Goal: Navigation & Orientation: Find specific page/section

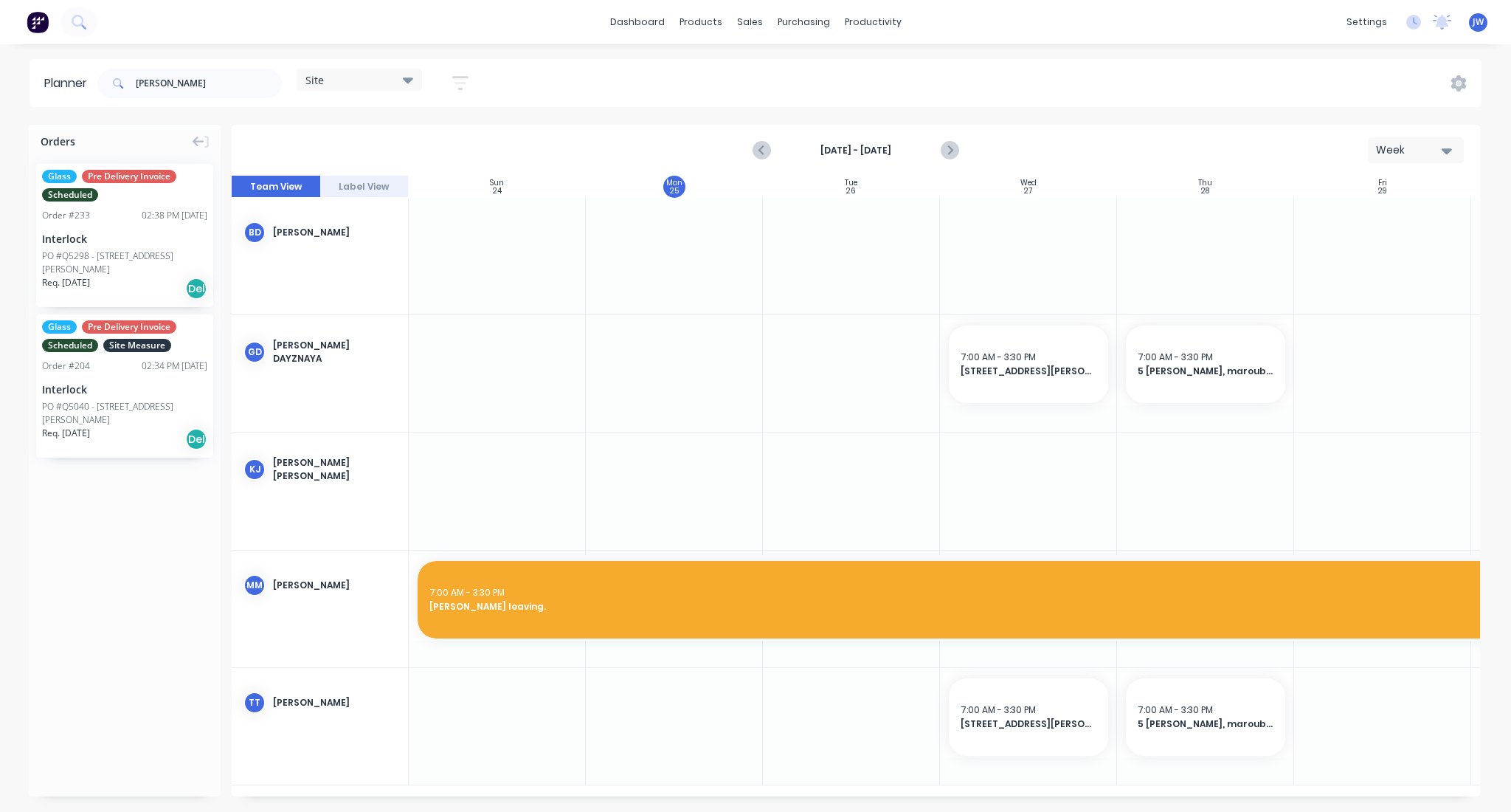
click at [413, 79] on icon at bounding box center [408, 80] width 11 height 6
click at [322, 273] on button "Site" at bounding box center [386, 277] width 157 height 17
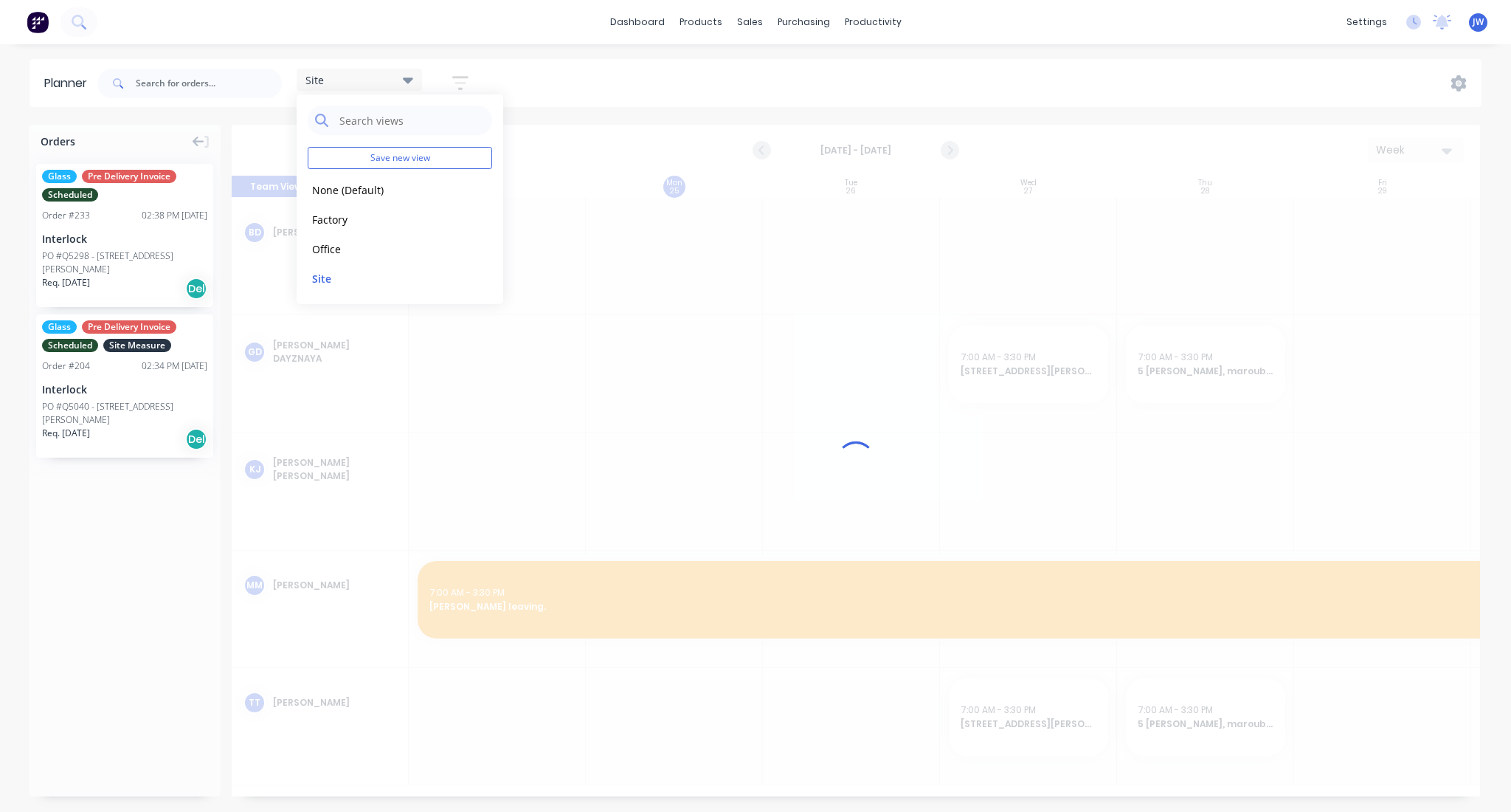
scroll to position [0, 1]
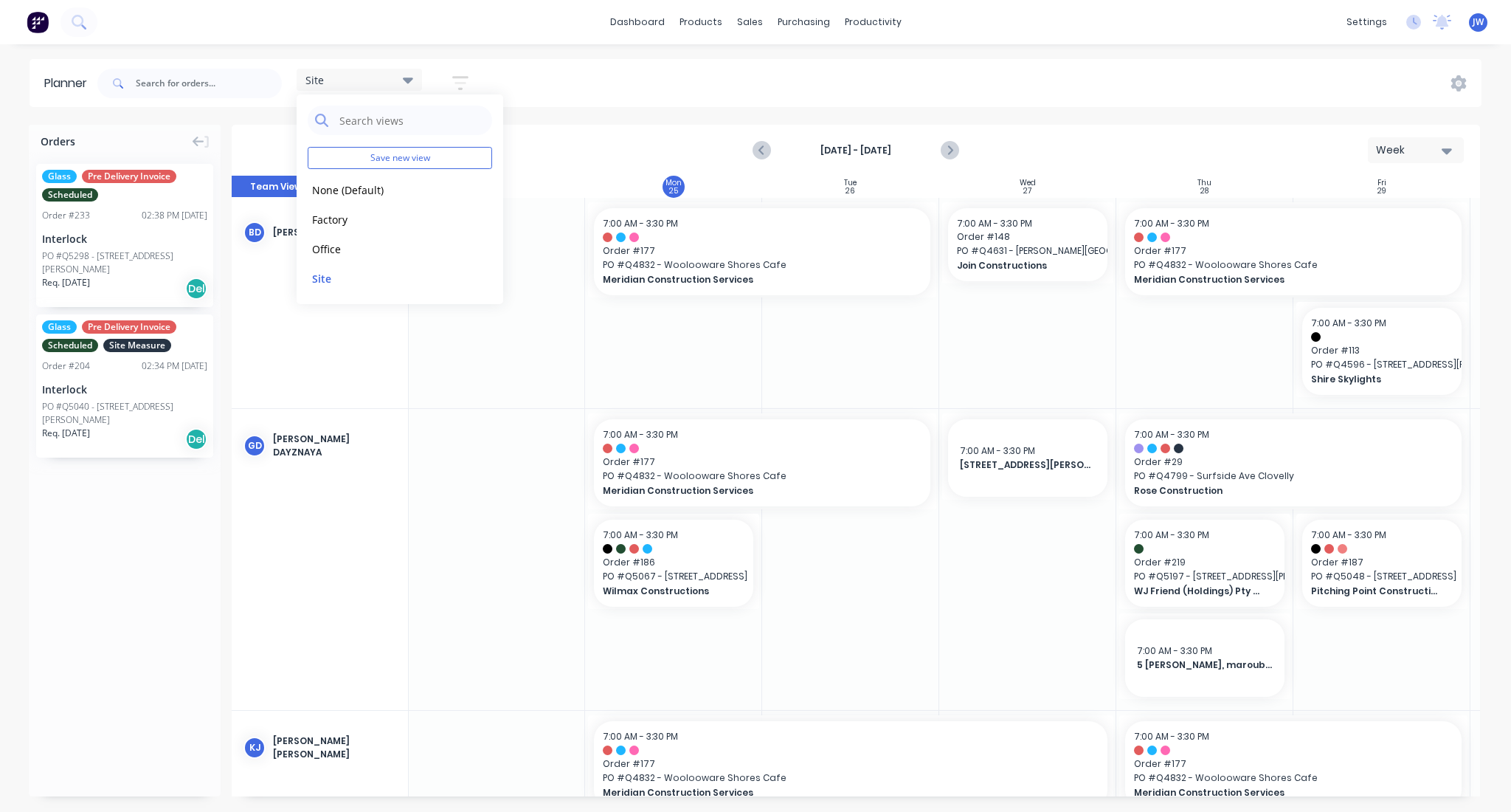
click at [914, 99] on div "Site Save new view None (Default) edit Factory edit Office edit Site edit Show/…" at bounding box center [787, 83] width 1387 height 44
click at [957, 157] on icon "Next page" at bounding box center [949, 151] width 18 height 18
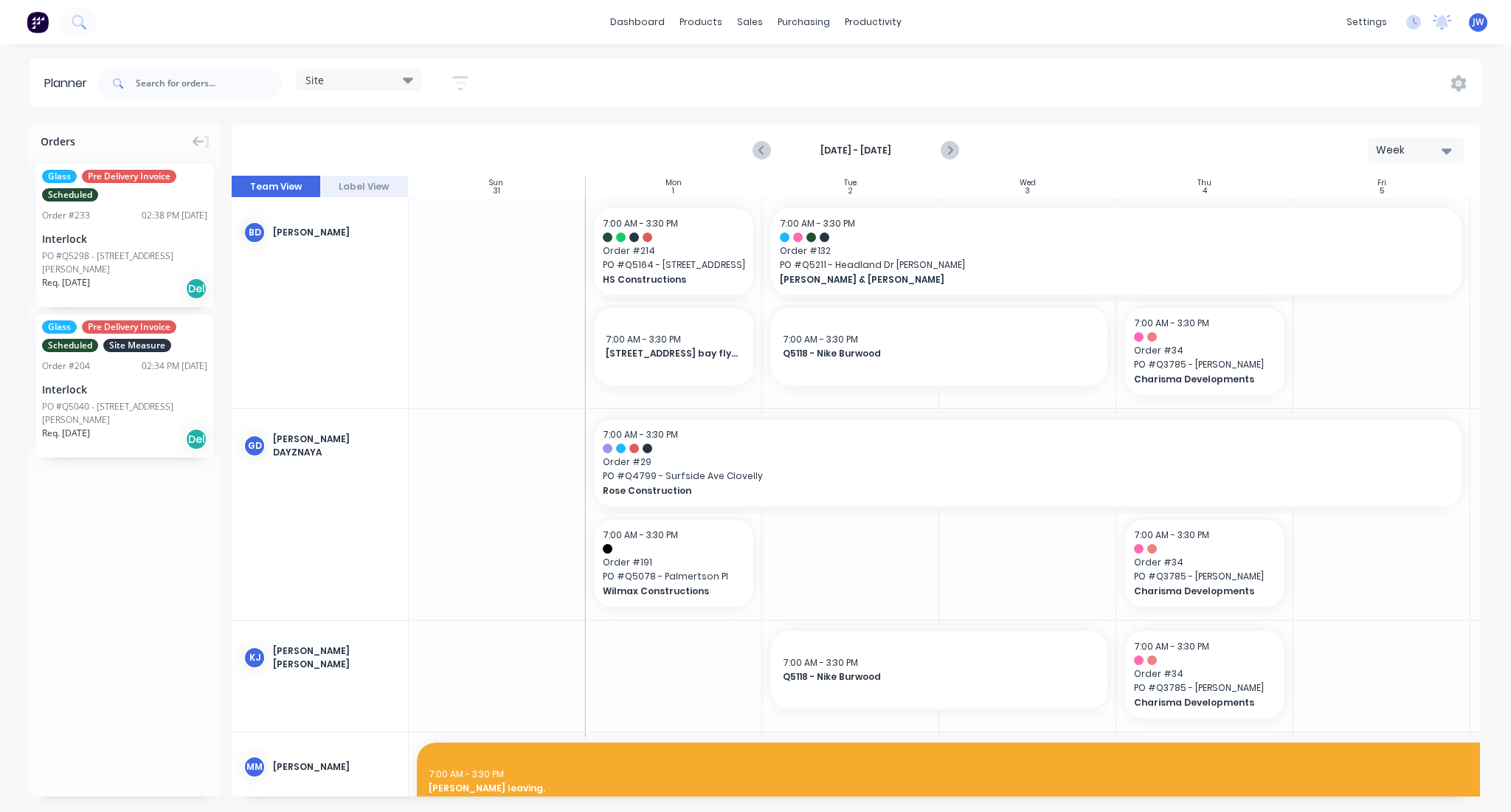
click at [412, 83] on icon at bounding box center [408, 79] width 11 height 16
click at [333, 221] on button "Factory" at bounding box center [386, 219] width 157 height 17
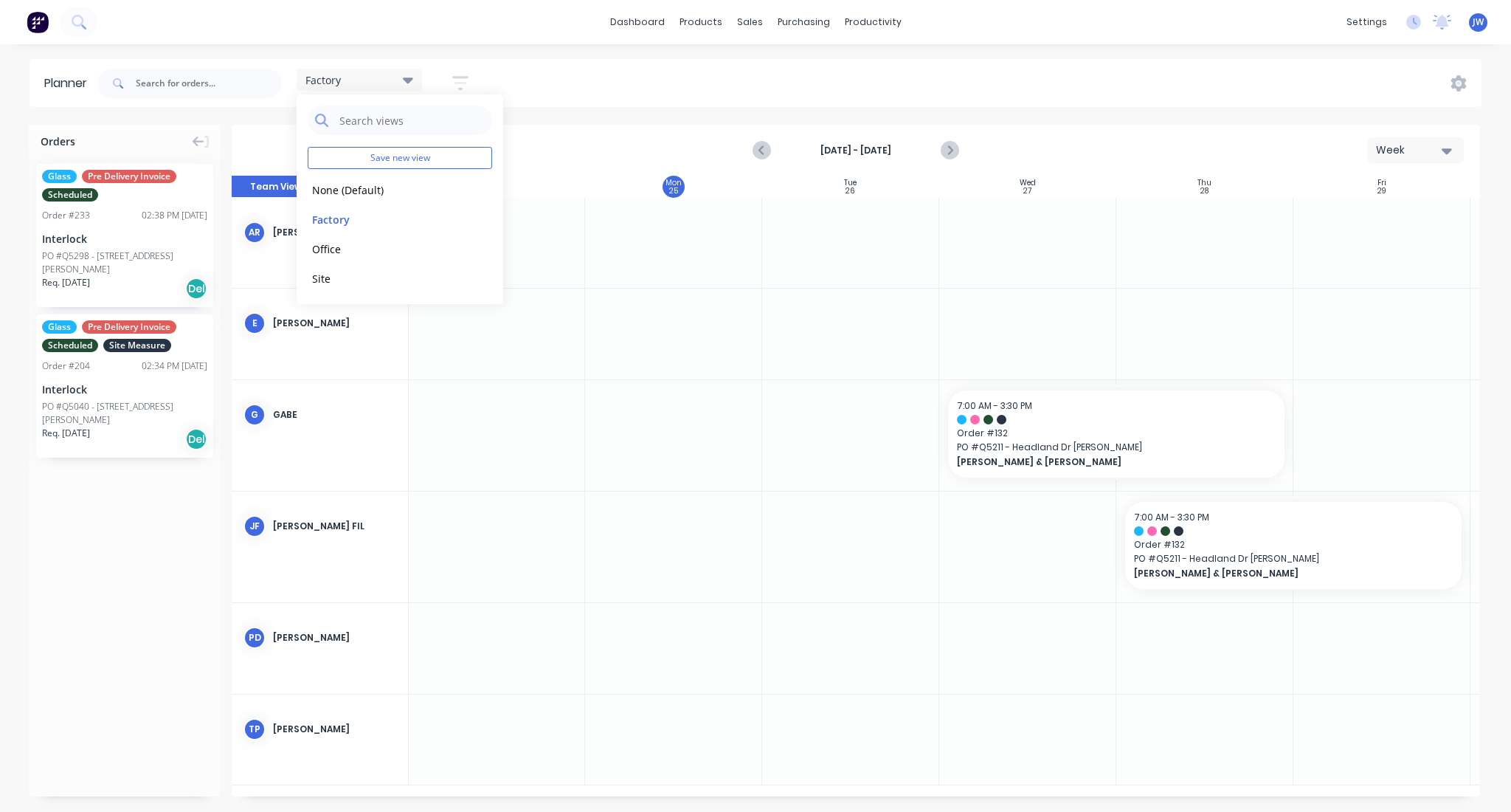
click at [706, 87] on div "Factory Save new view None (Default) edit Factory edit Office edit Site edit Sh…" at bounding box center [787, 83] width 1387 height 44
click at [206, 75] on input "text" at bounding box center [209, 83] width 147 height 29
click at [512, 94] on div "Factory Save new view None (Default) edit Factory edit Office edit Site edit Sh…" at bounding box center [787, 83] width 1387 height 44
click at [947, 148] on icon "Next page" at bounding box center [949, 151] width 18 height 18
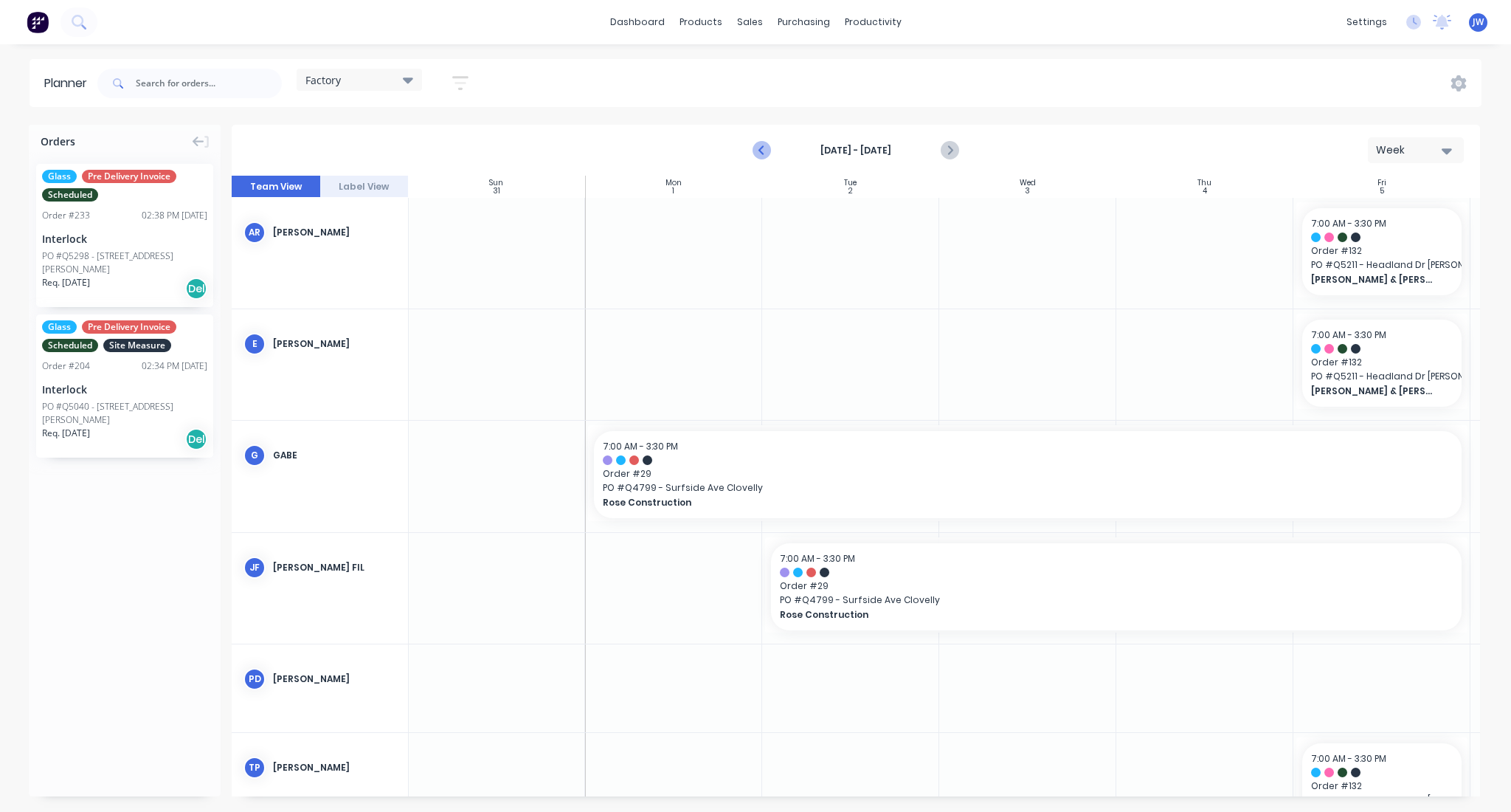
click at [765, 151] on icon "Previous page" at bounding box center [763, 151] width 18 height 18
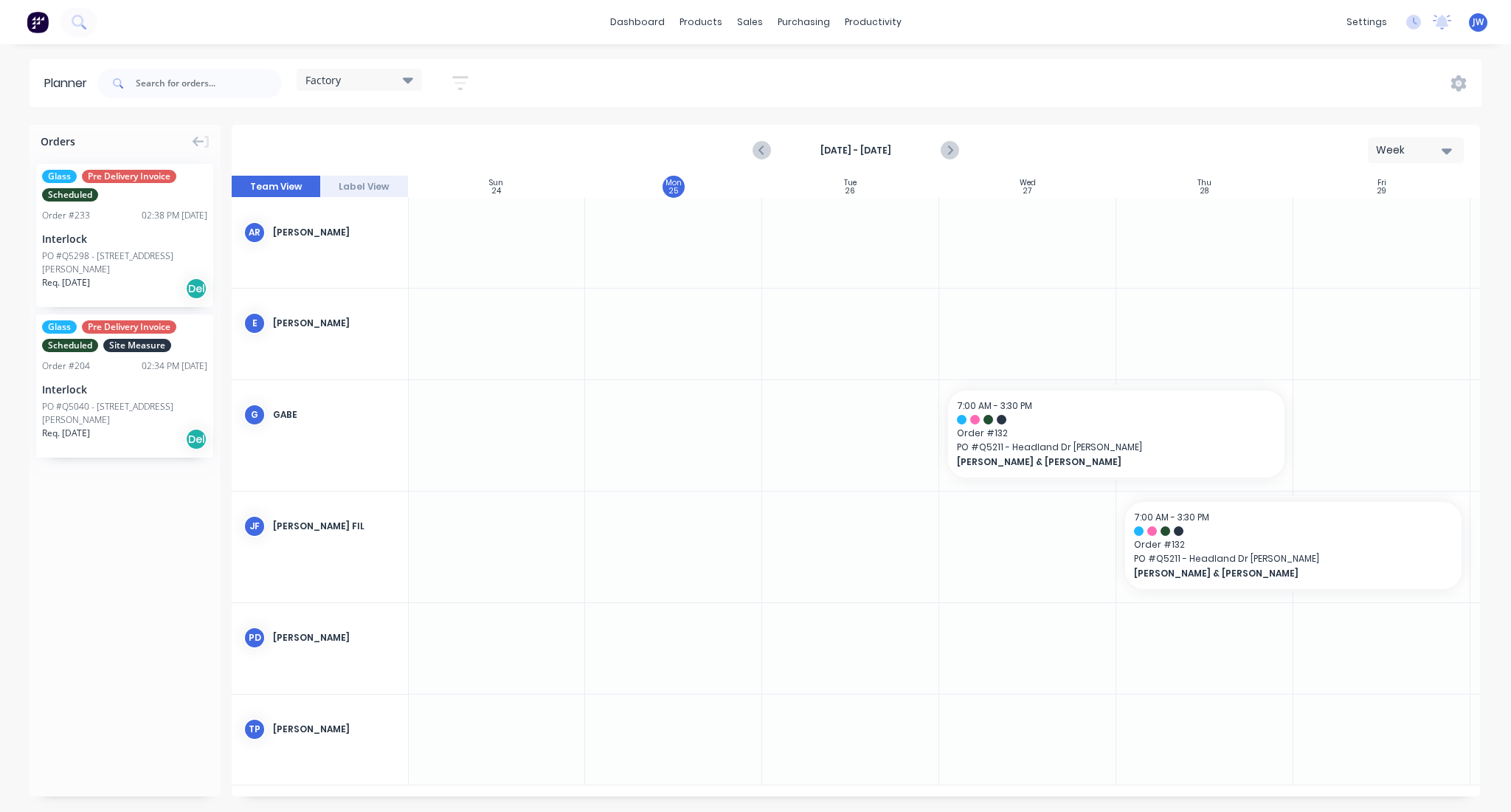
click at [674, 111] on div "Planner Factory Save new view None (Default) edit Factory edit Office edit Site…" at bounding box center [756, 435] width 1511 height 752
click at [952, 149] on icon "Next page" at bounding box center [949, 151] width 7 height 11
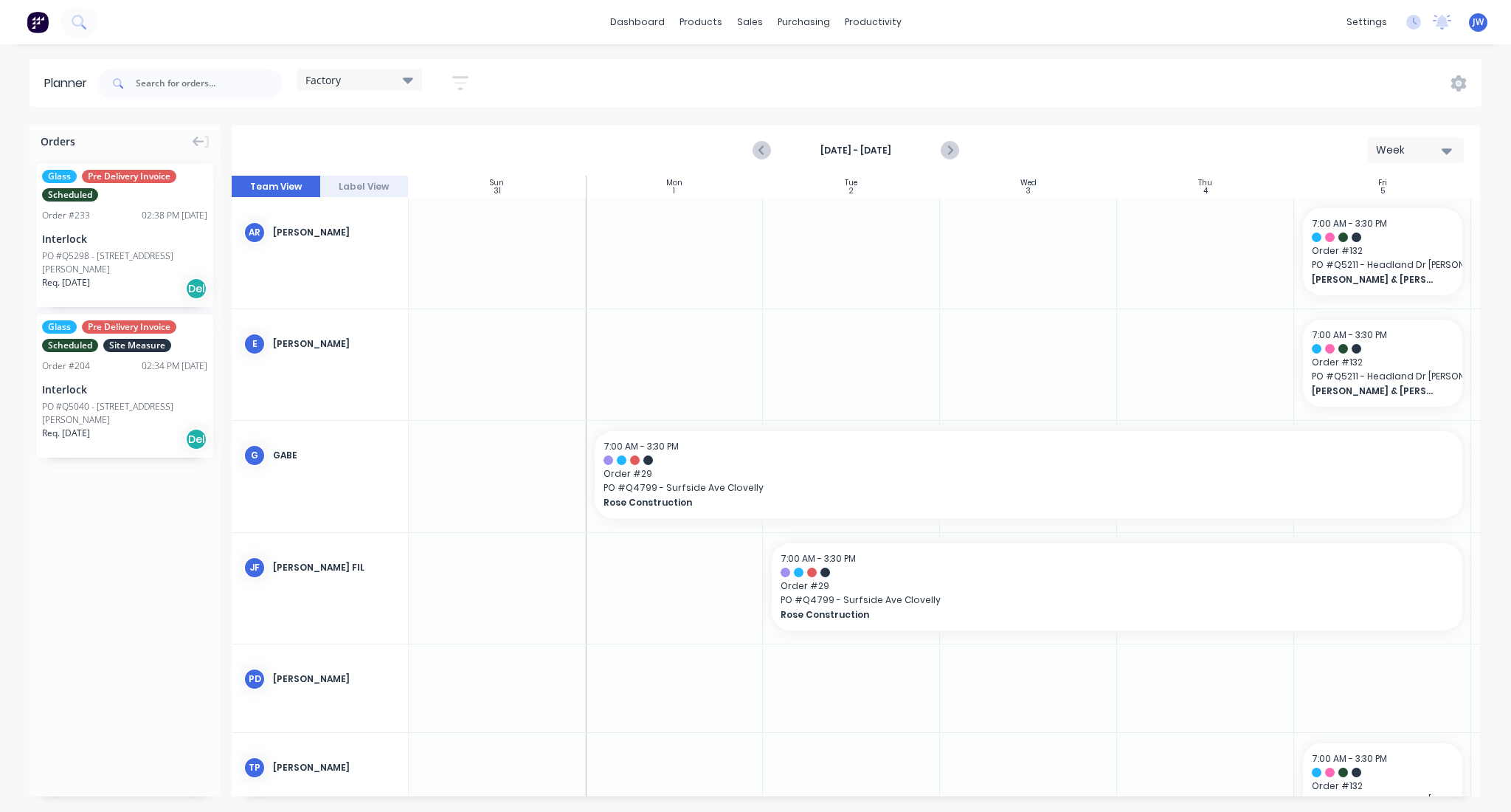
click at [409, 82] on icon at bounding box center [408, 80] width 11 height 6
click at [380, 300] on div "Save new view None (Default) edit Factory edit Office edit Site edit" at bounding box center [399, 199] width 206 height 210
click at [383, 273] on button "Site" at bounding box center [386, 277] width 157 height 17
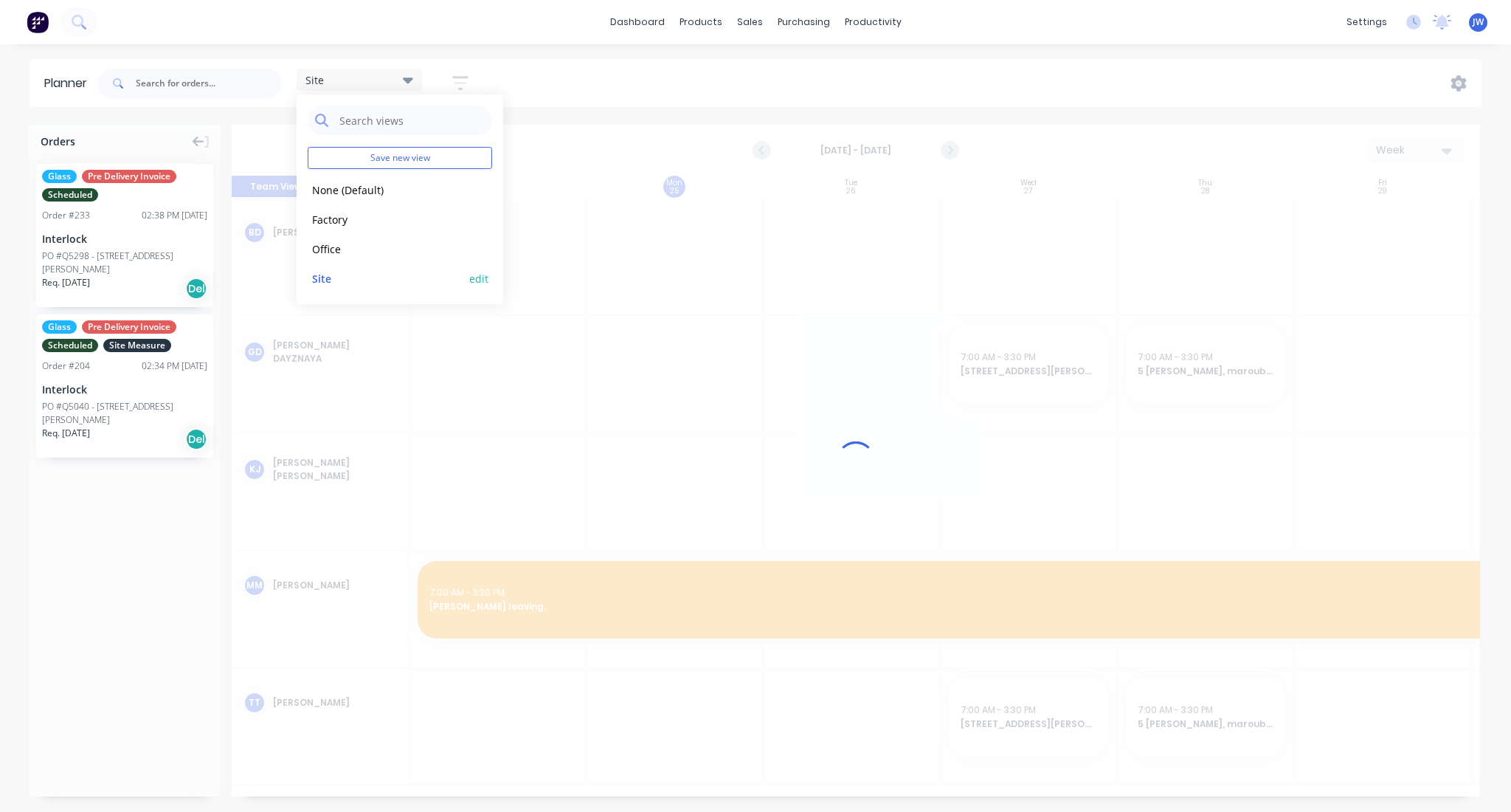
scroll to position [0, 1]
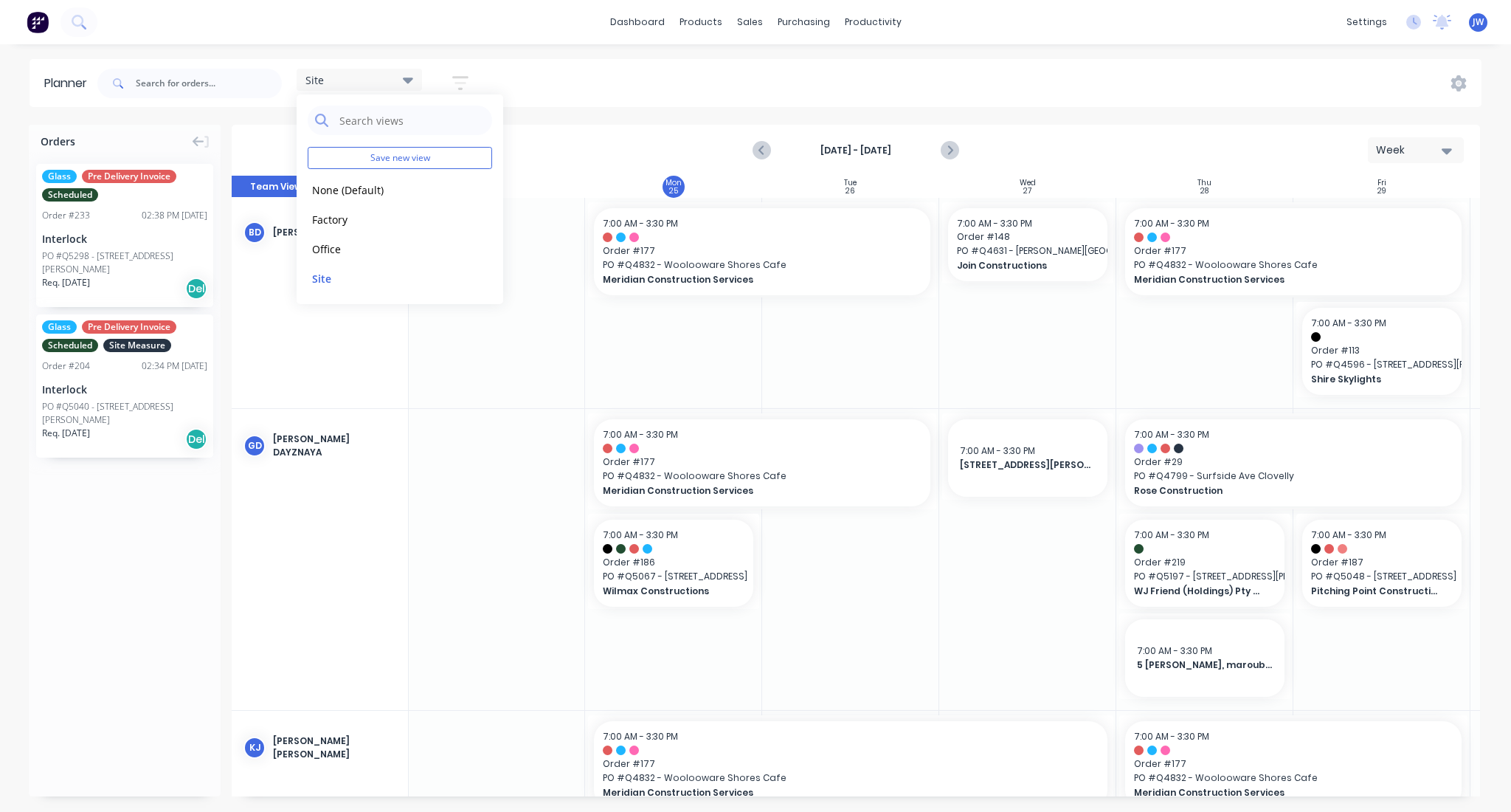
click at [671, 121] on div "Planner Site Save new view None (Default) edit Factory edit Office edit Site ed…" at bounding box center [756, 435] width 1511 height 752
click at [949, 151] on icon "Next page" at bounding box center [949, 151] width 18 height 18
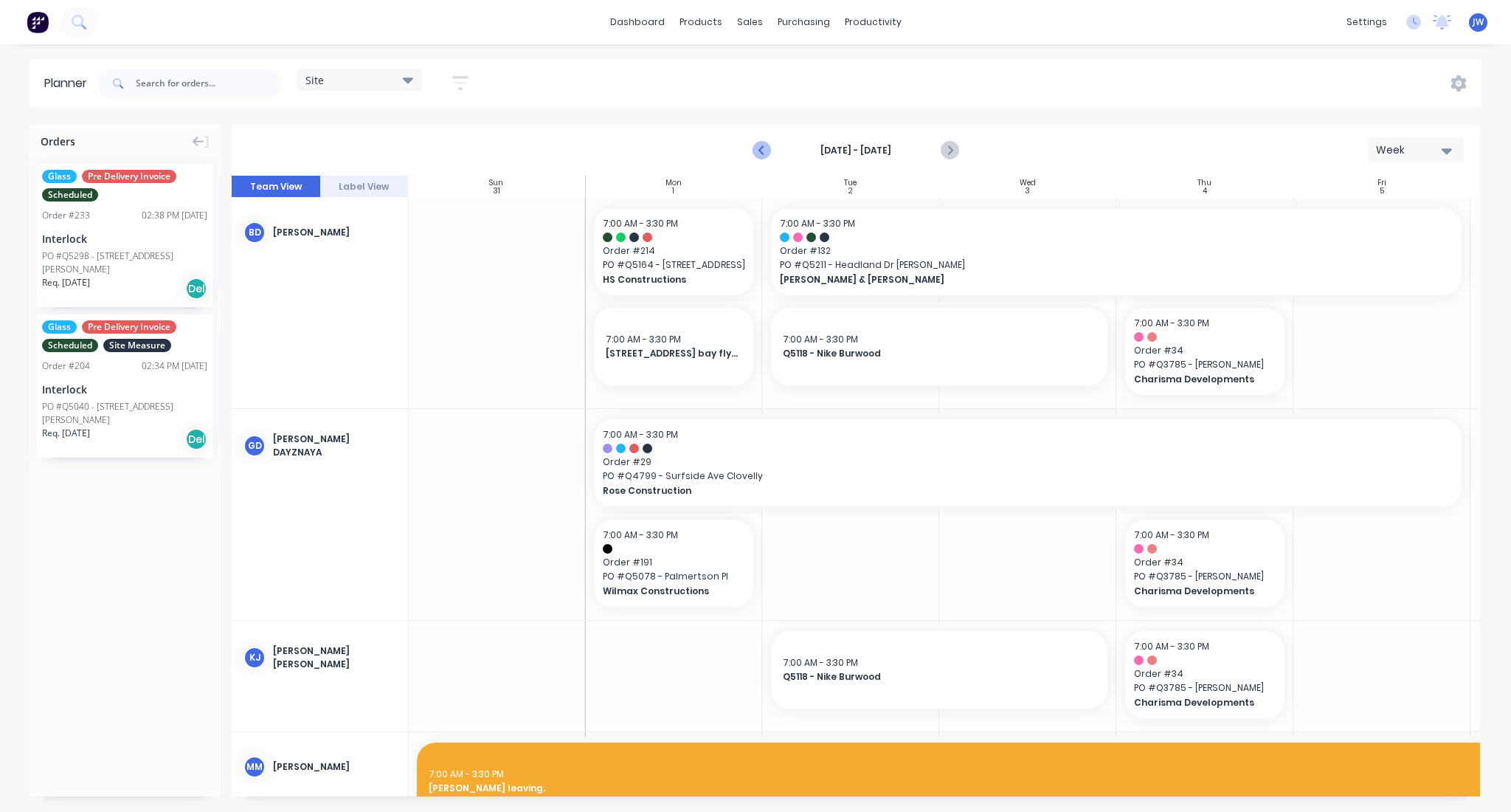
click at [765, 149] on icon "Previous page" at bounding box center [763, 151] width 18 height 18
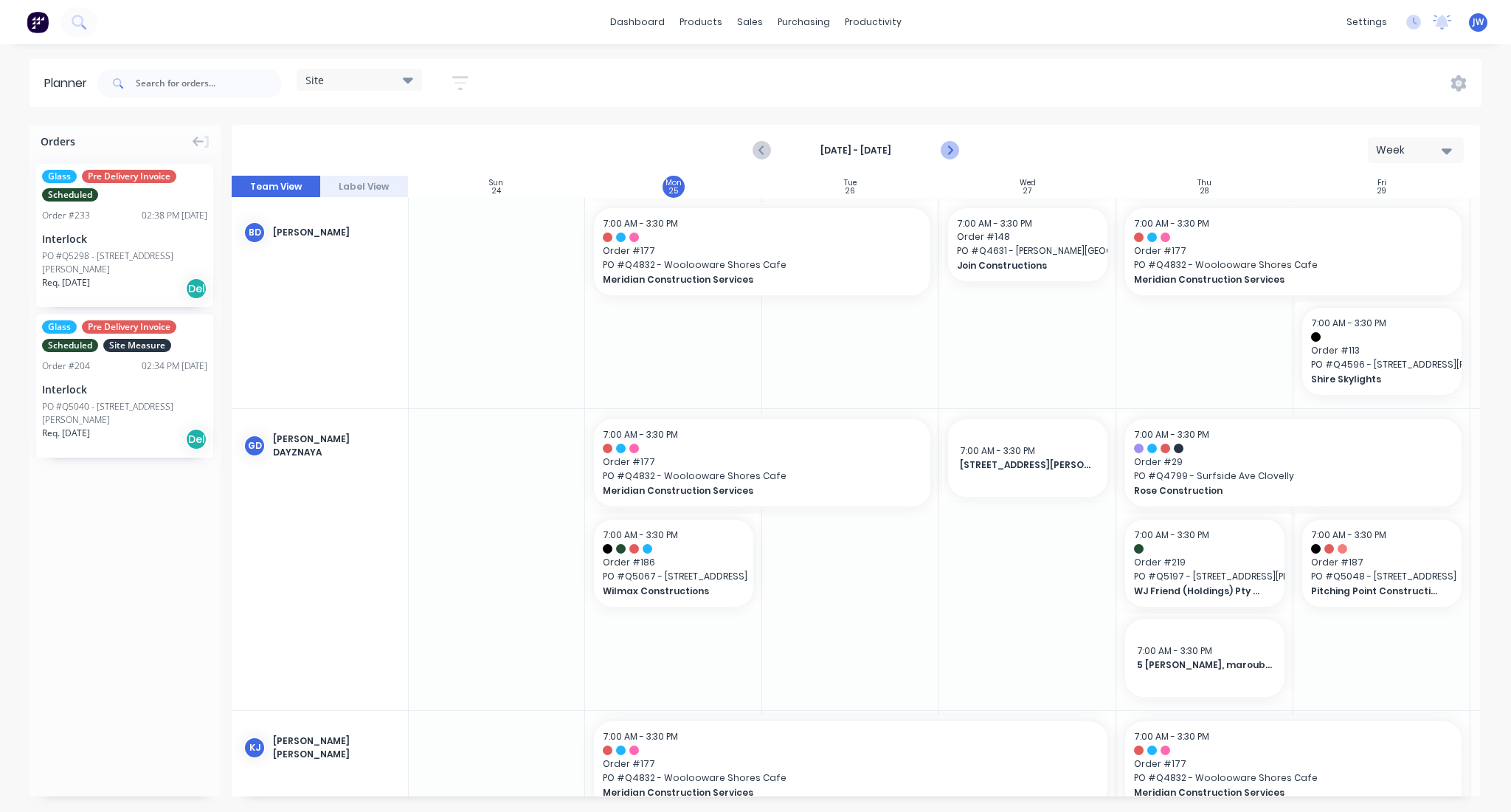
click at [940, 147] on icon "Next page" at bounding box center [949, 151] width 18 height 18
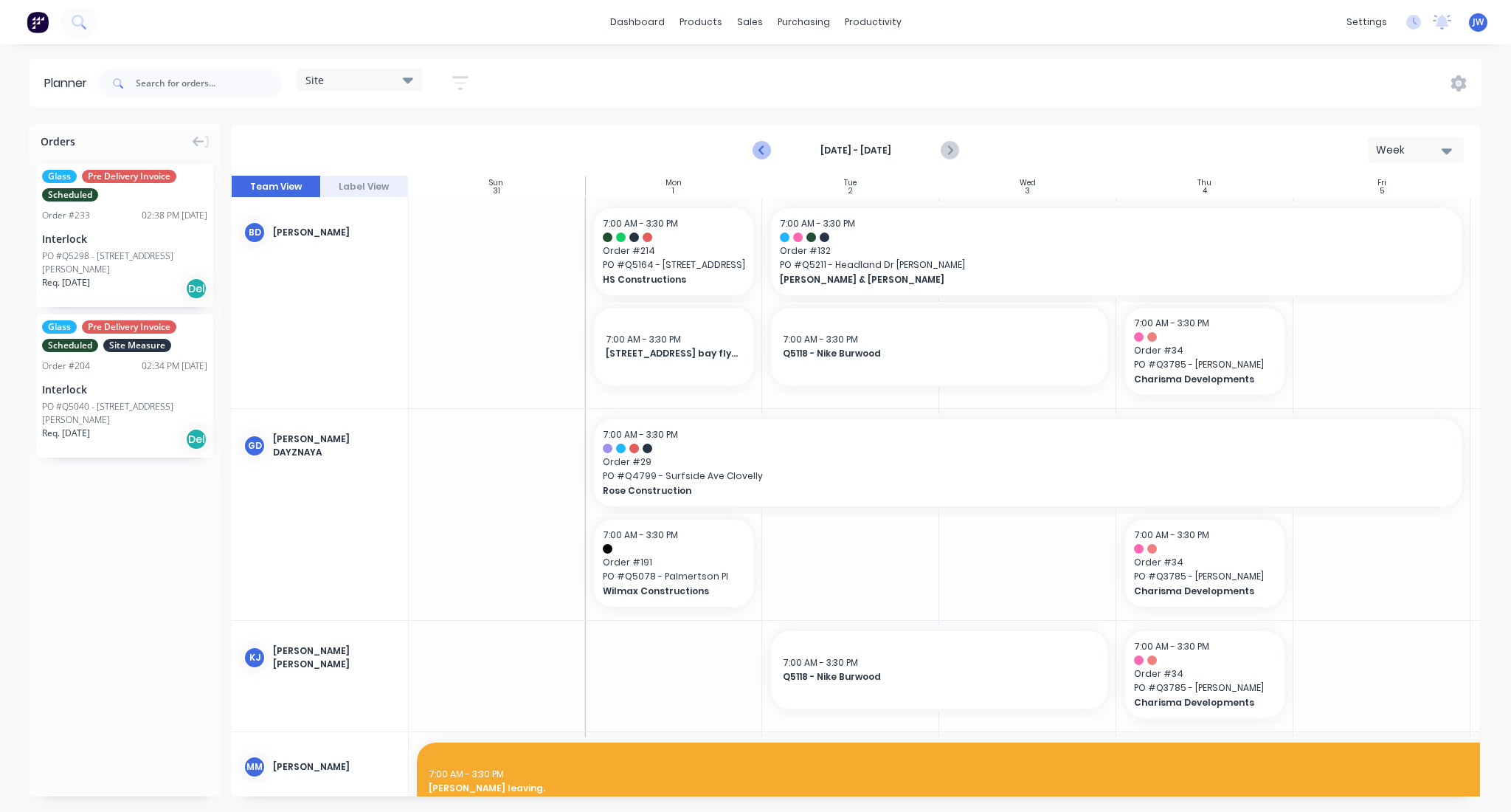
click at [762, 156] on icon "Previous page" at bounding box center [763, 151] width 18 height 18
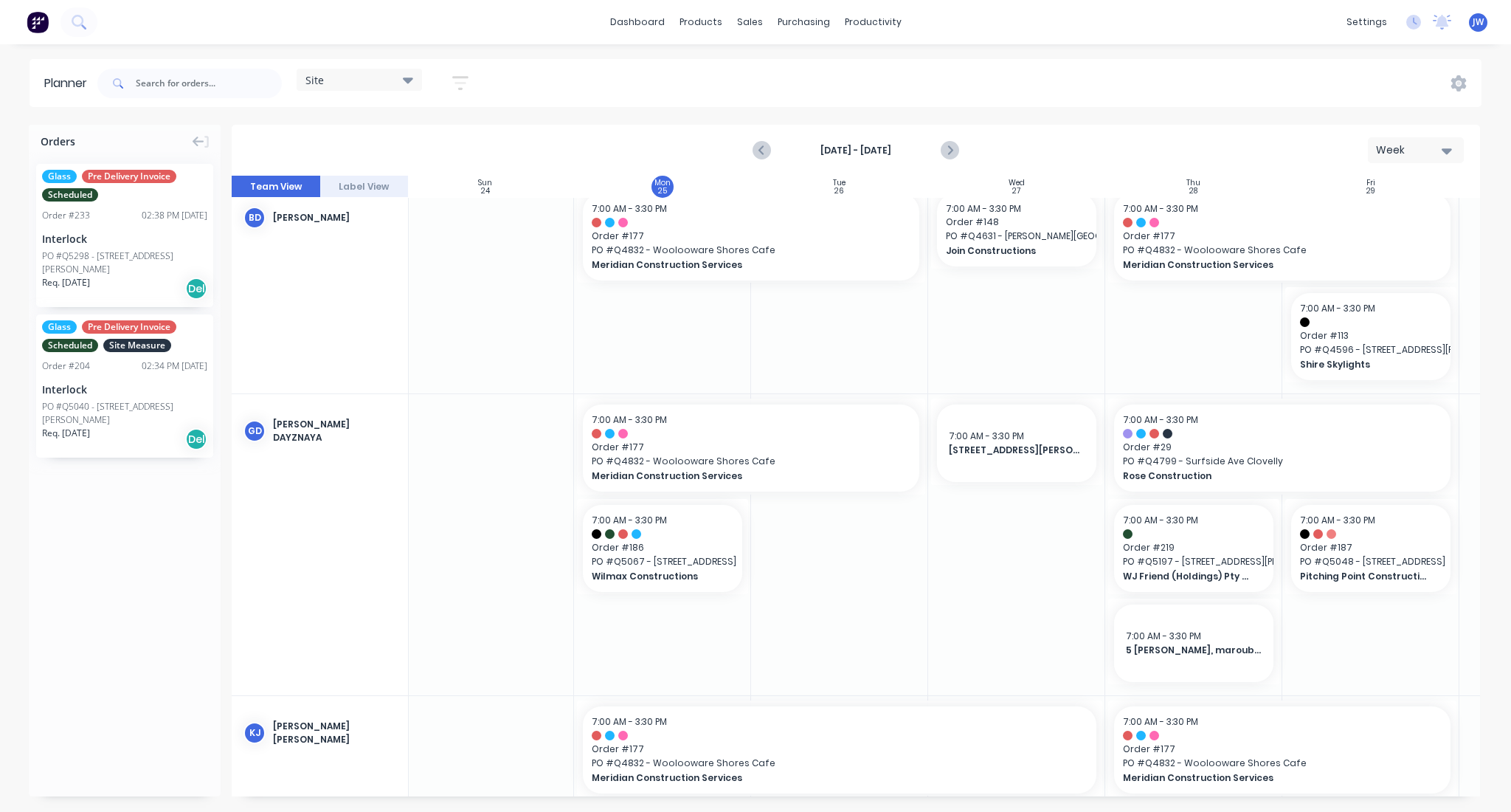
scroll to position [8, 11]
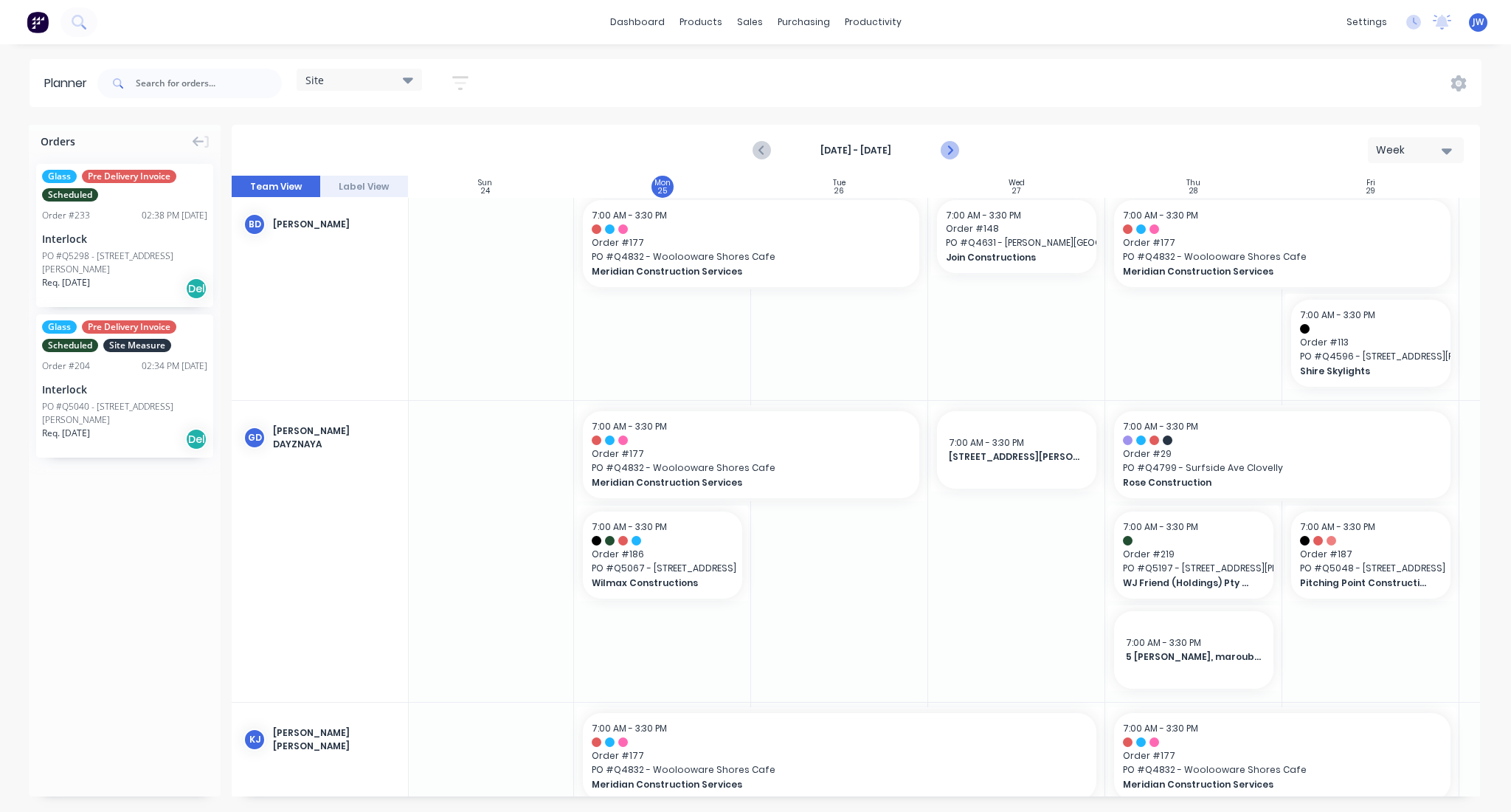
click at [950, 149] on icon "Next page" at bounding box center [949, 151] width 7 height 11
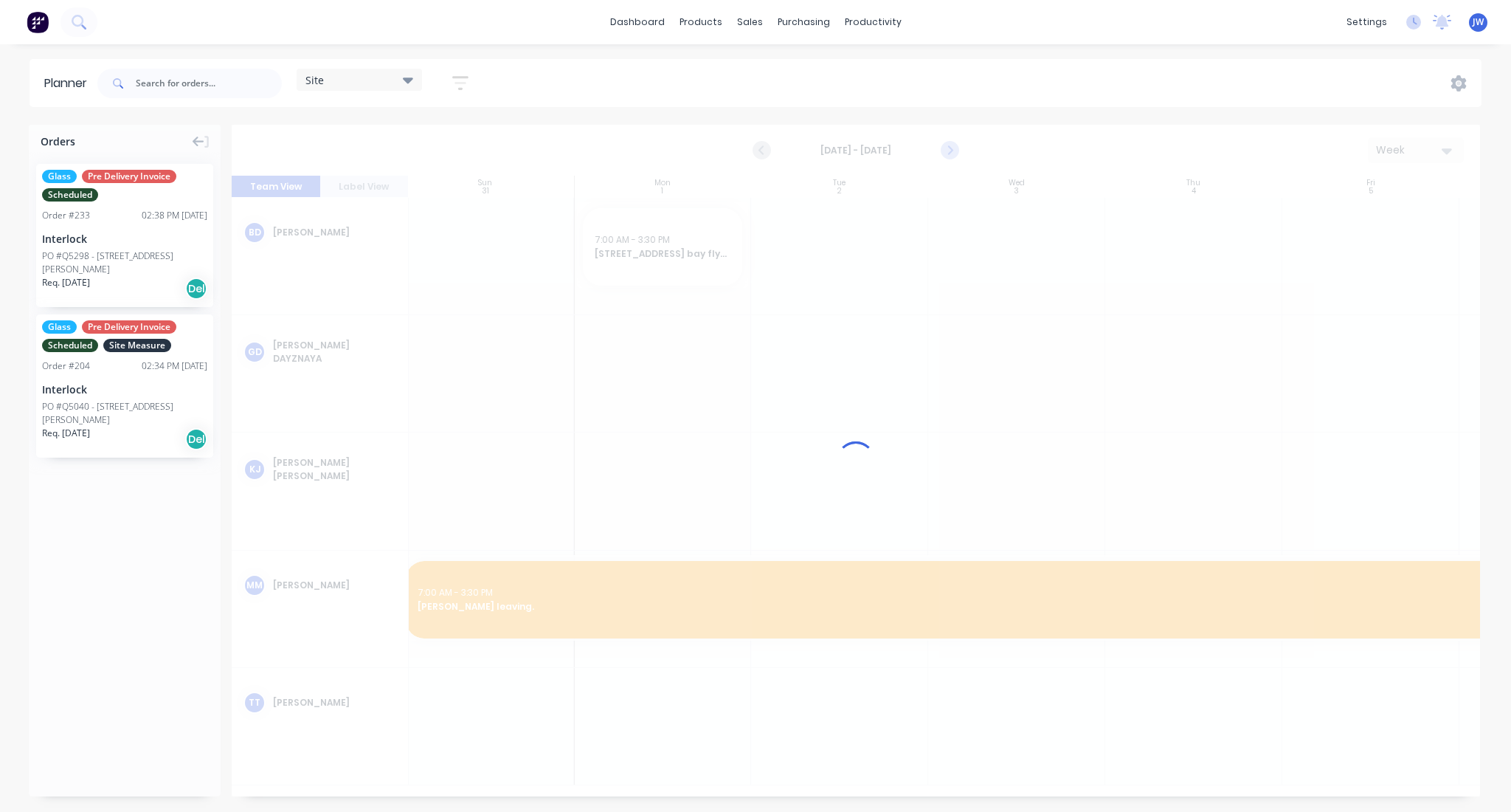
scroll to position [0, 11]
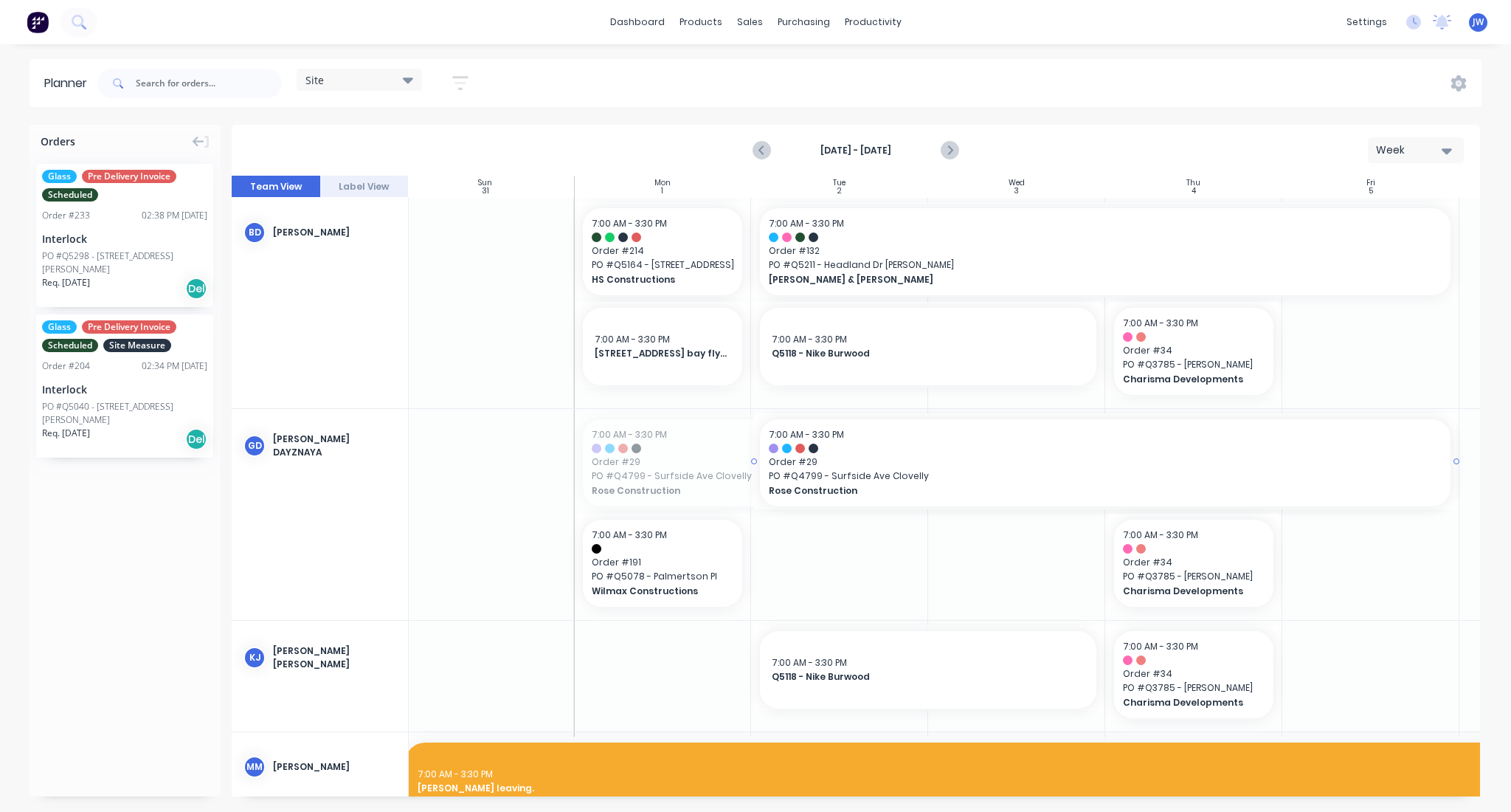
drag, startPoint x: 575, startPoint y: 461, endPoint x: 764, endPoint y: 461, distance: 189.0
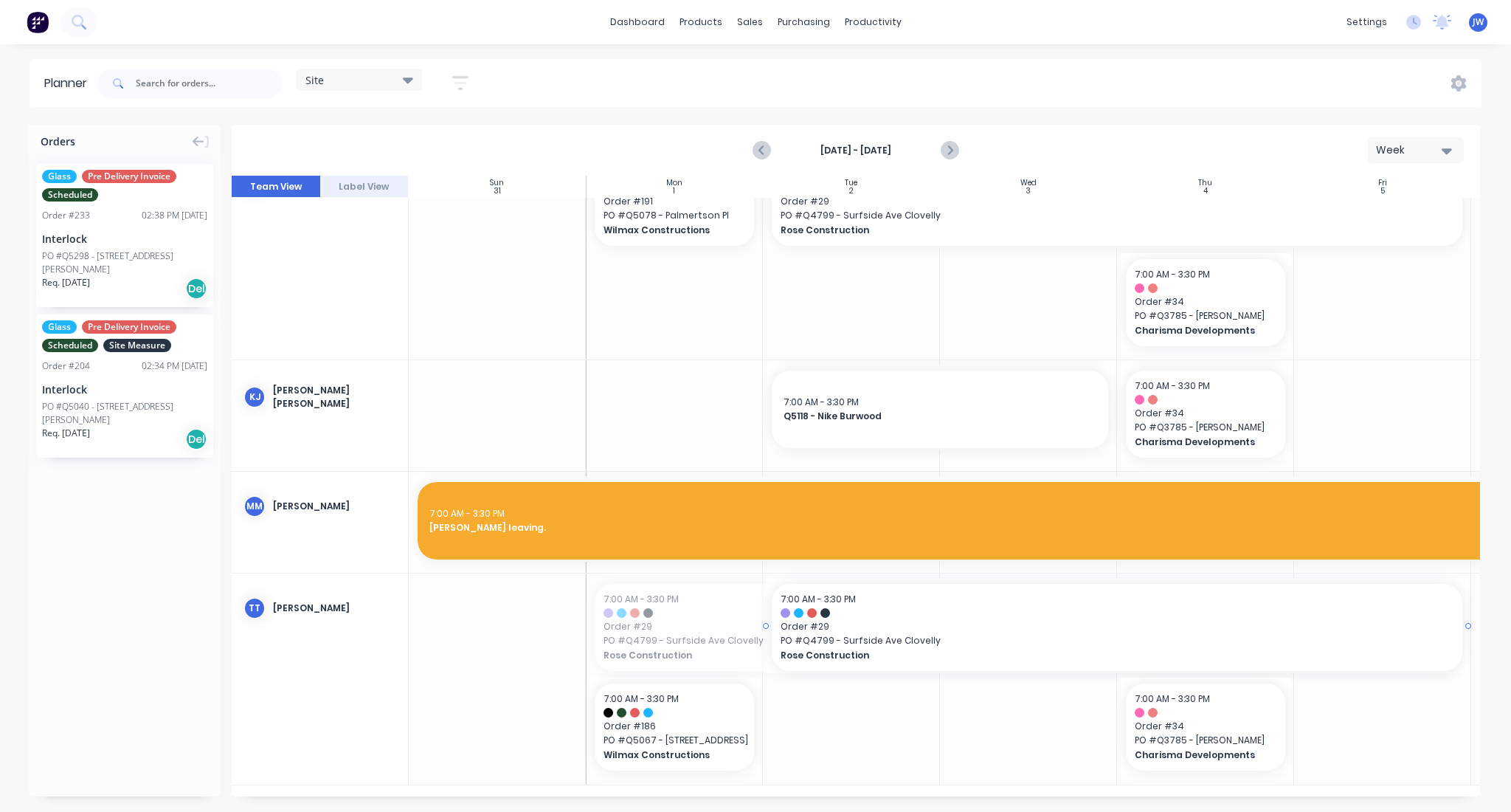
drag, startPoint x: 588, startPoint y: 621, endPoint x: 809, endPoint y: 645, distance: 222.3
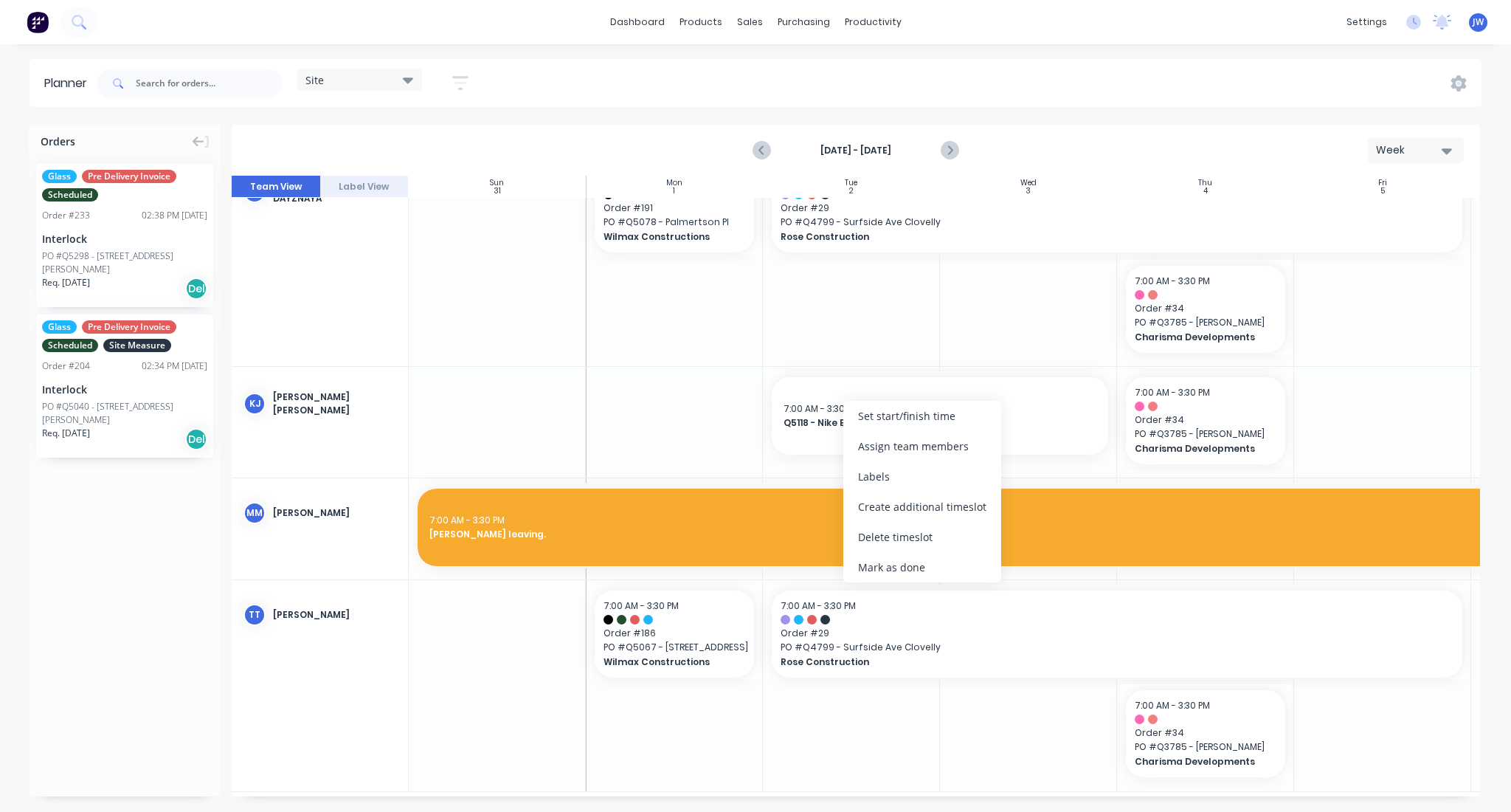
click at [691, 425] on div at bounding box center [674, 422] width 177 height 111
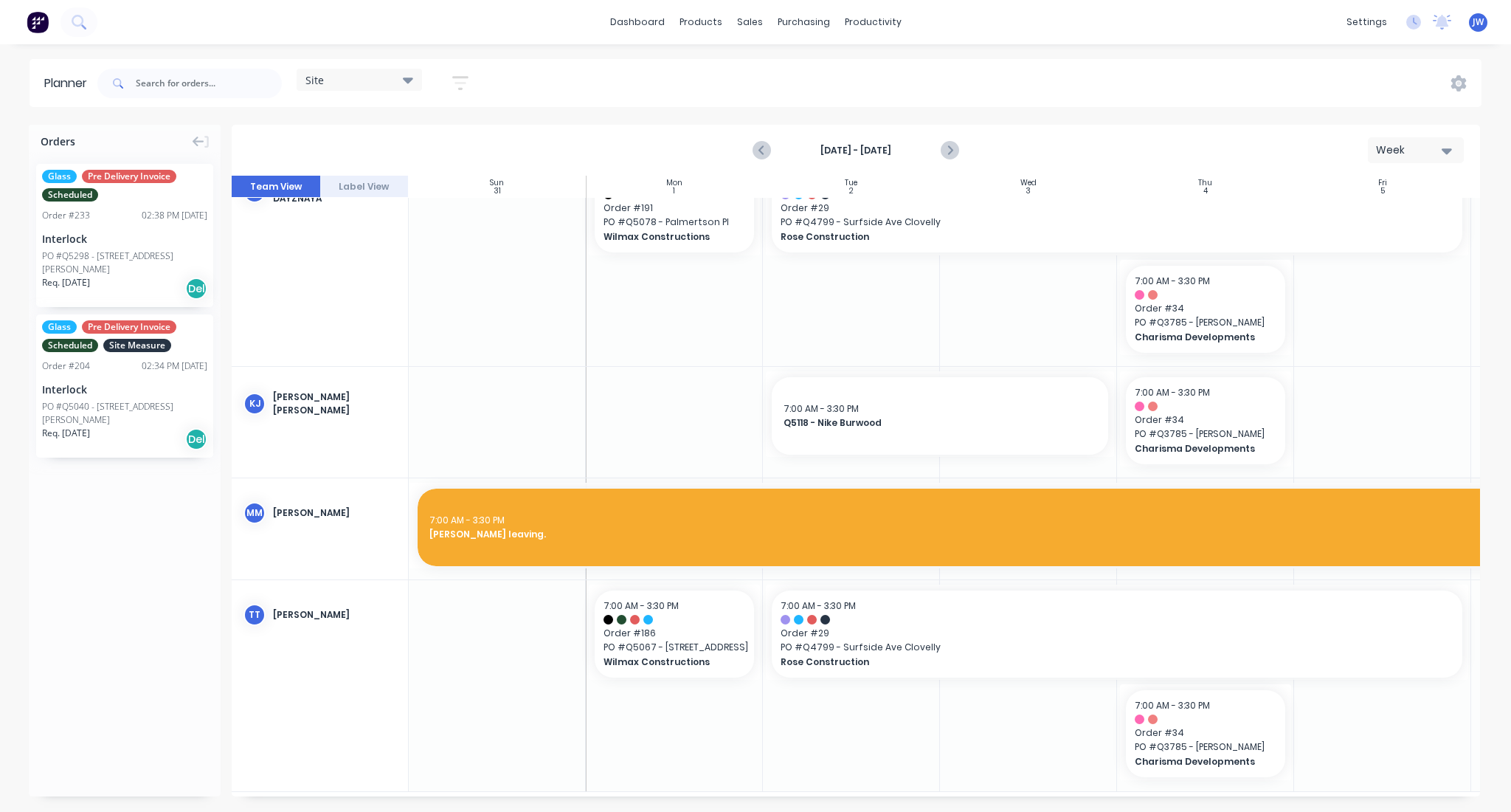
click at [404, 82] on div "Site" at bounding box center [359, 79] width 108 height 13
click at [369, 215] on button "Factory" at bounding box center [386, 219] width 157 height 17
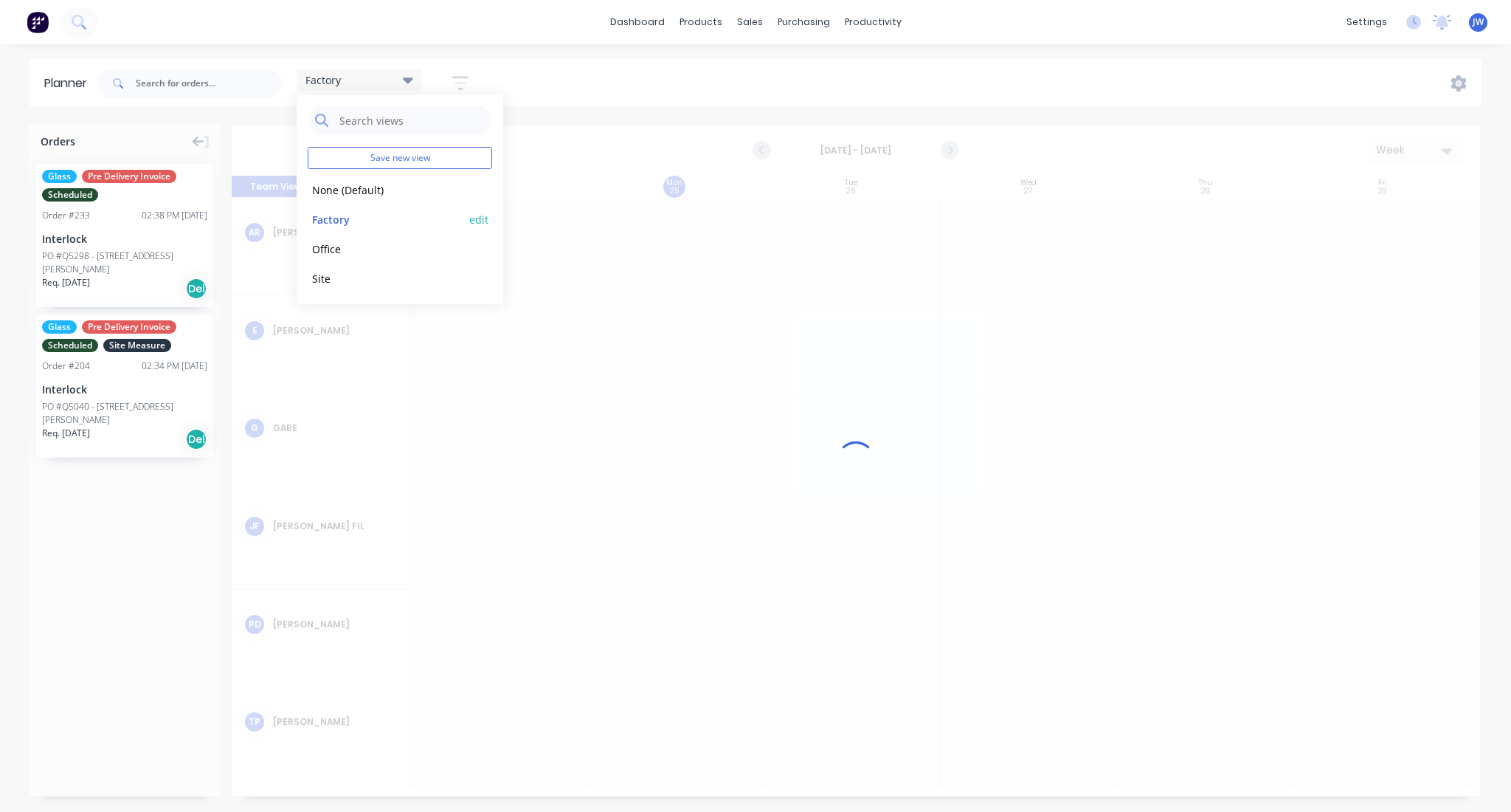
scroll to position [0, 1]
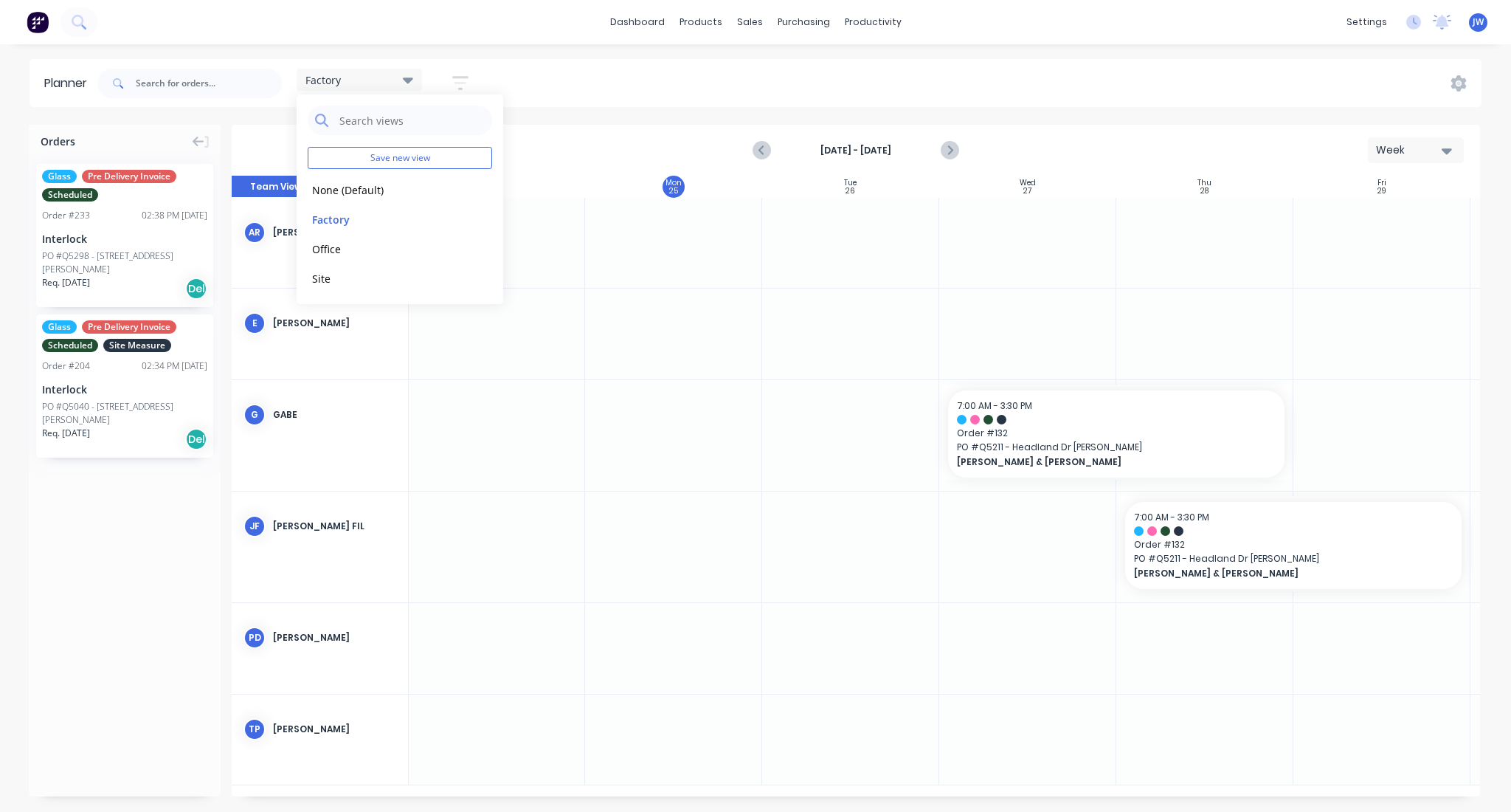
click at [840, 342] on div at bounding box center [850, 334] width 177 height 90
click at [941, 153] on icon "Next page" at bounding box center [949, 151] width 18 height 18
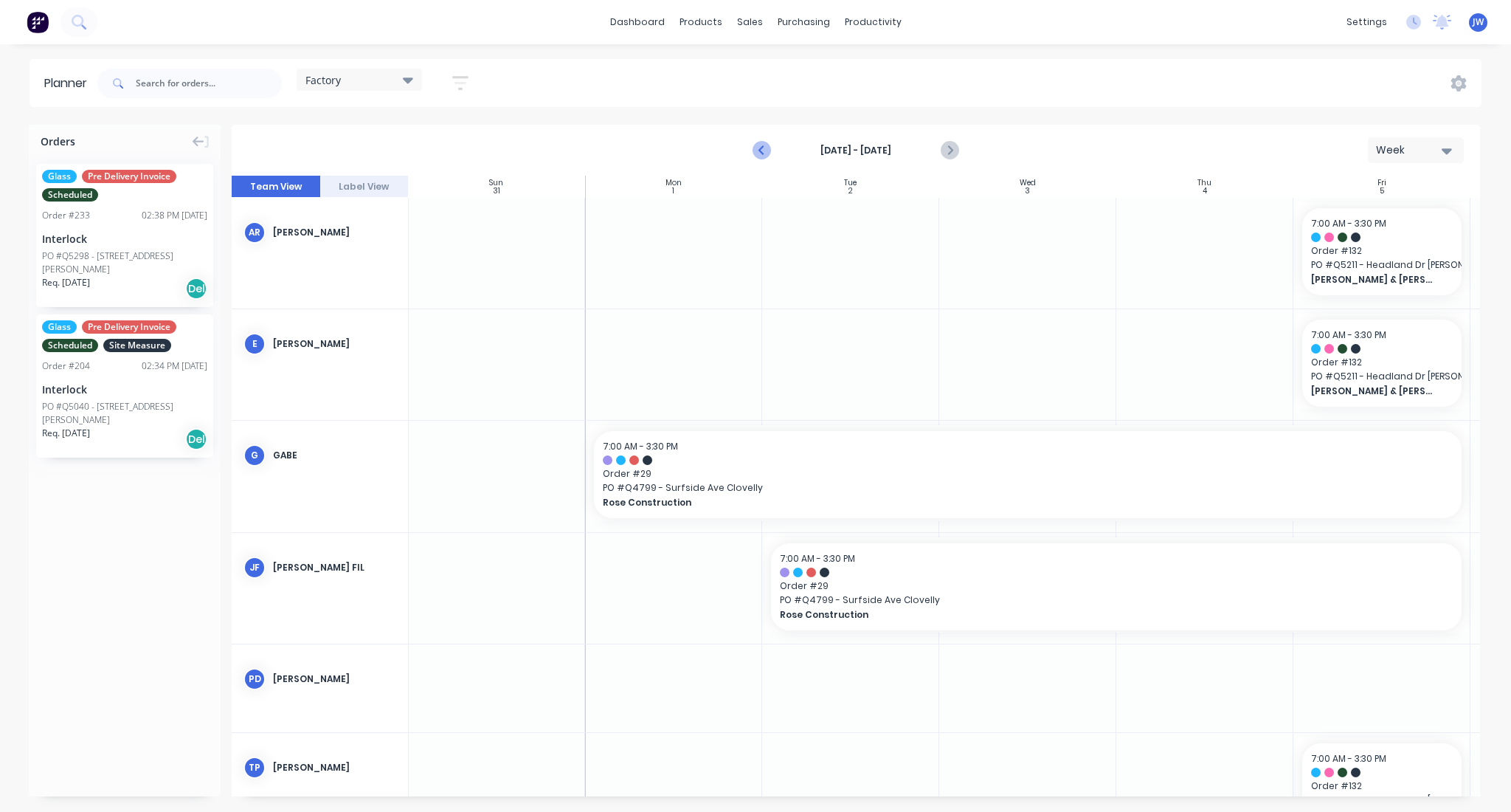
click at [765, 156] on icon "Previous page" at bounding box center [763, 151] width 18 height 18
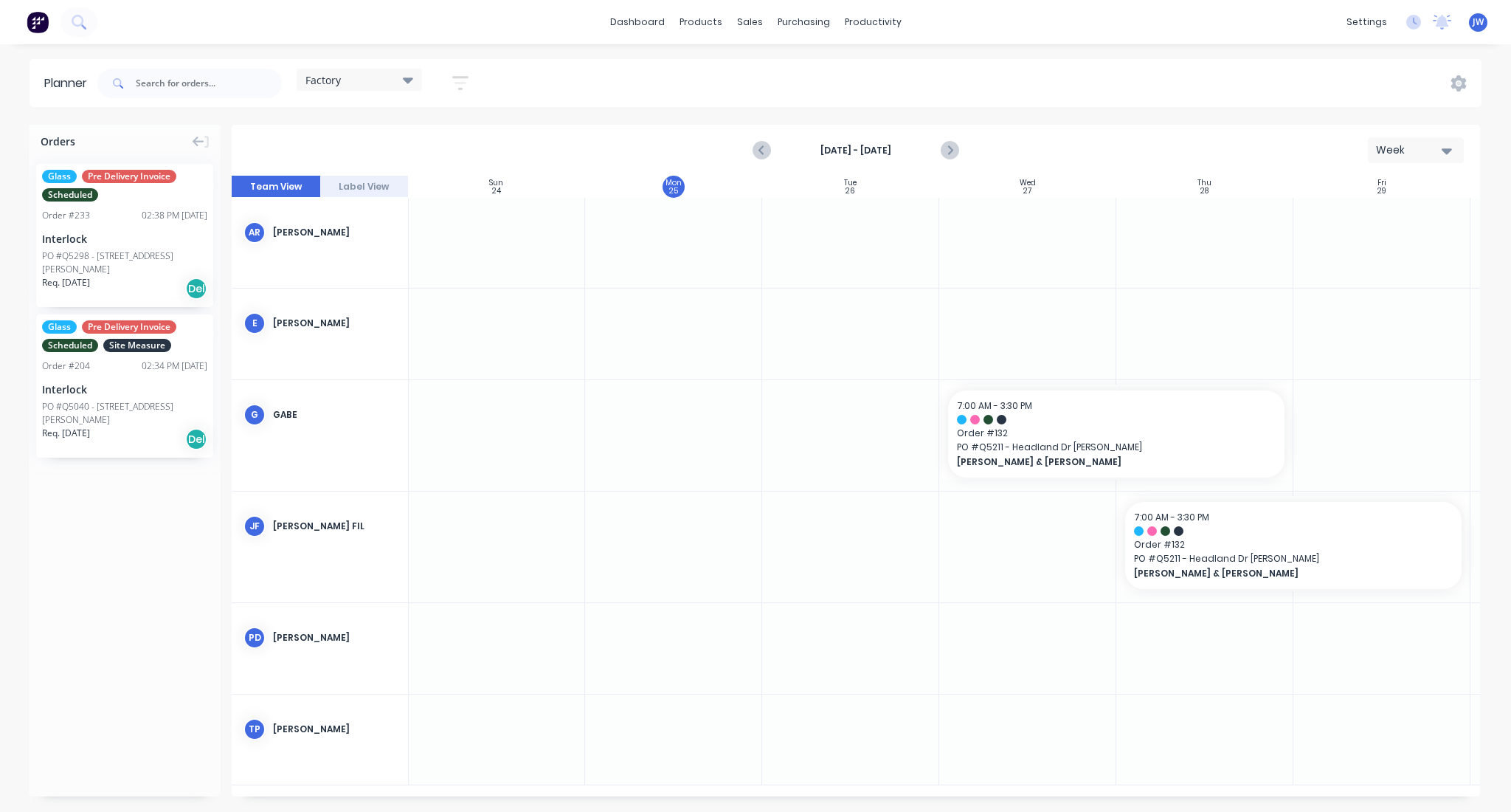
click at [408, 86] on icon at bounding box center [408, 79] width 11 height 16
click at [323, 274] on button "Site" at bounding box center [386, 277] width 157 height 17
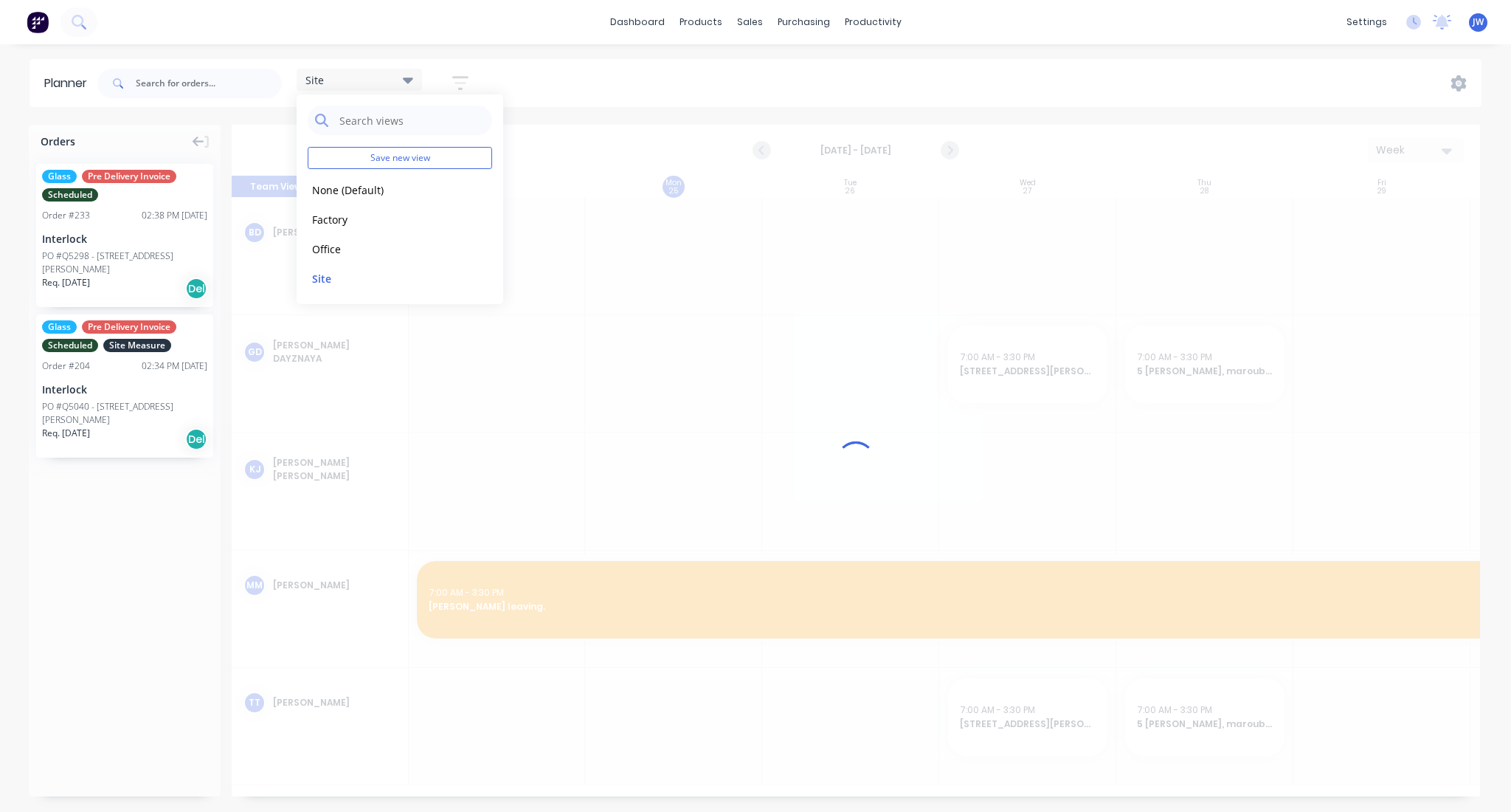
click at [654, 87] on div "Site Save new view None (Default) edit Factory edit Office edit Site edit Show/…" at bounding box center [787, 83] width 1387 height 44
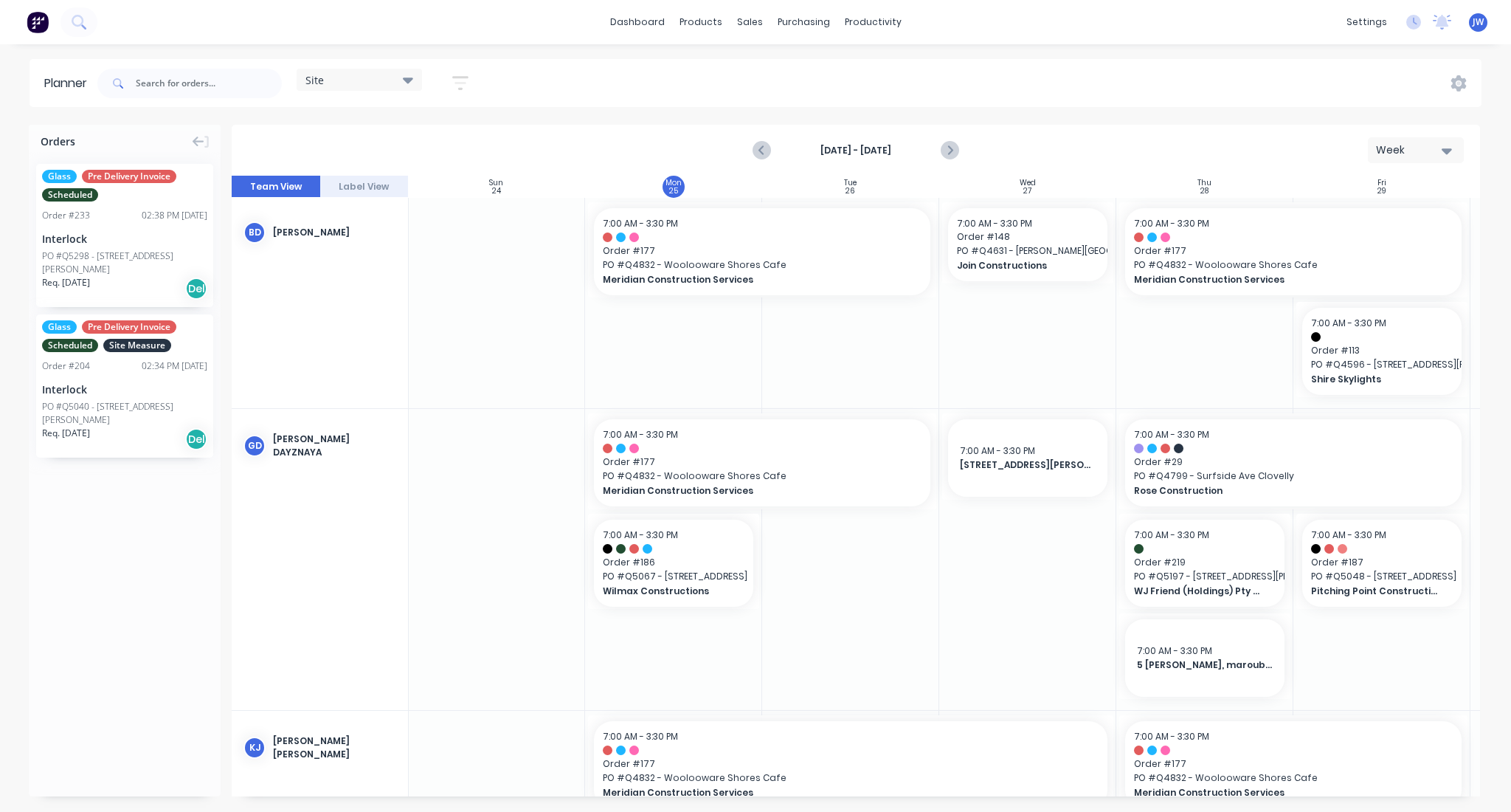
click at [1061, 156] on div "Aug 24th - Aug 30th Week" at bounding box center [856, 150] width 1246 height 48
click at [952, 147] on icon "Next page" at bounding box center [949, 151] width 18 height 18
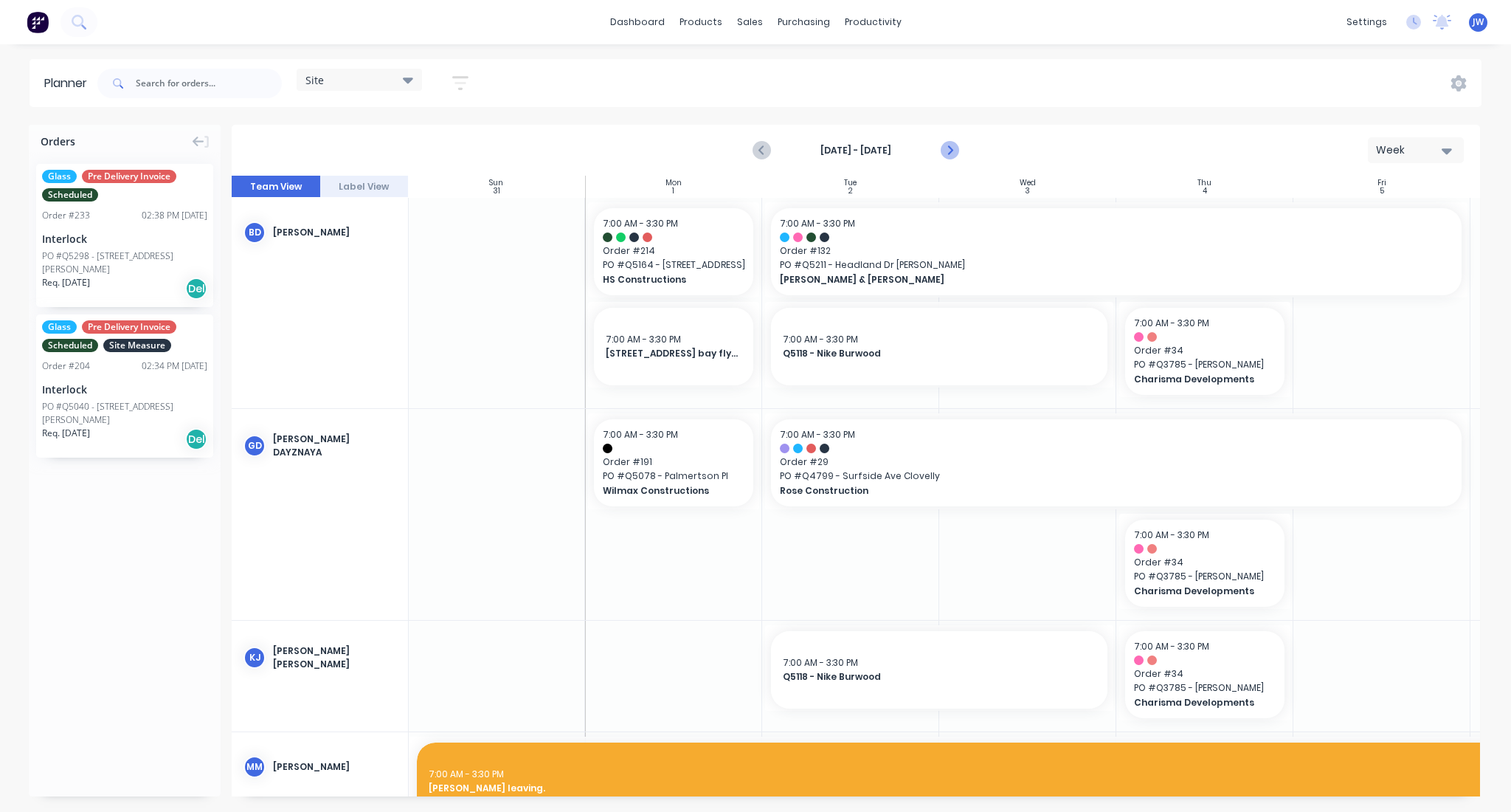
click at [952, 147] on icon "Next page" at bounding box center [949, 151] width 18 height 18
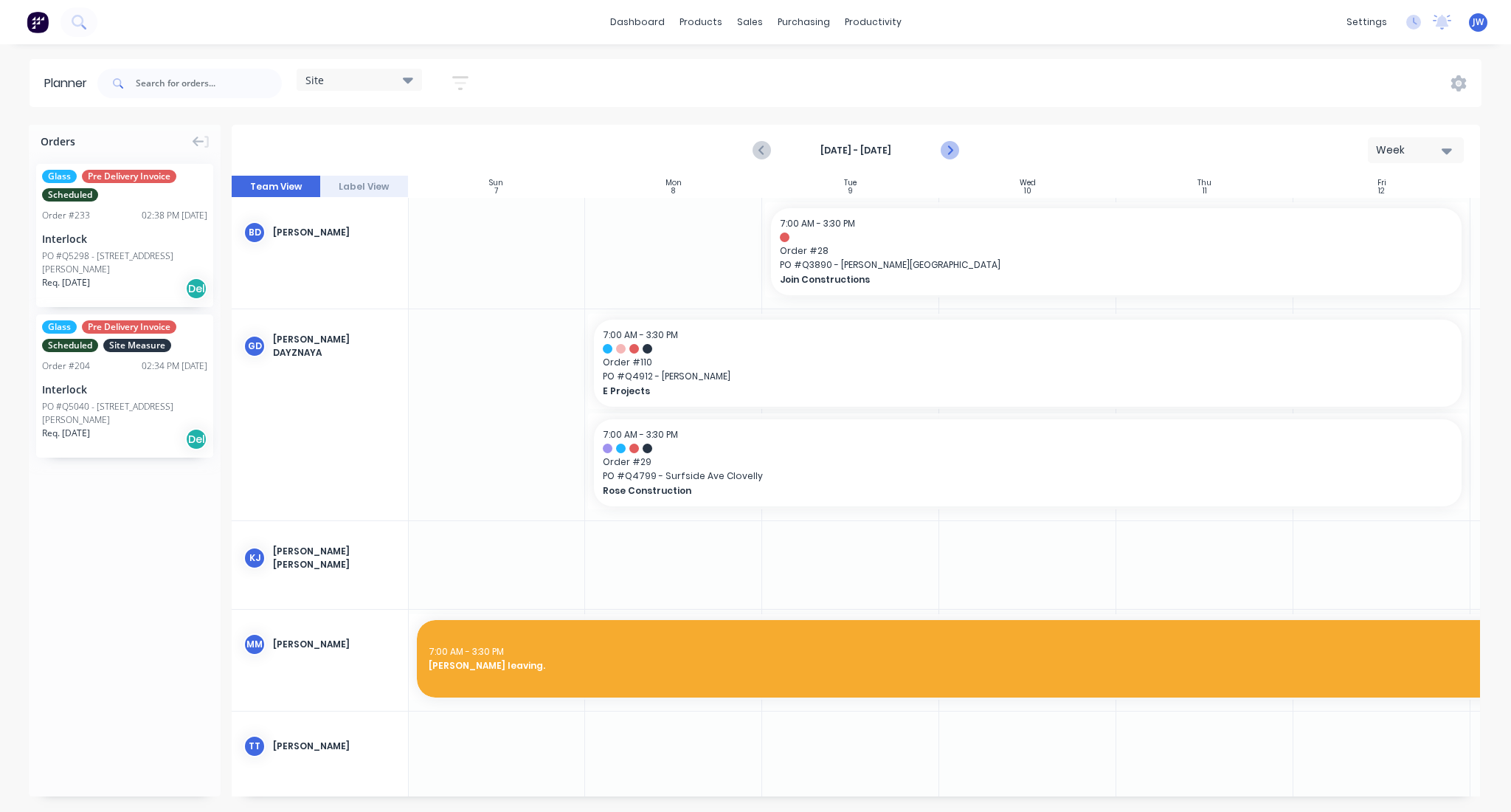
click at [949, 151] on icon "Next page" at bounding box center [949, 151] width 18 height 18
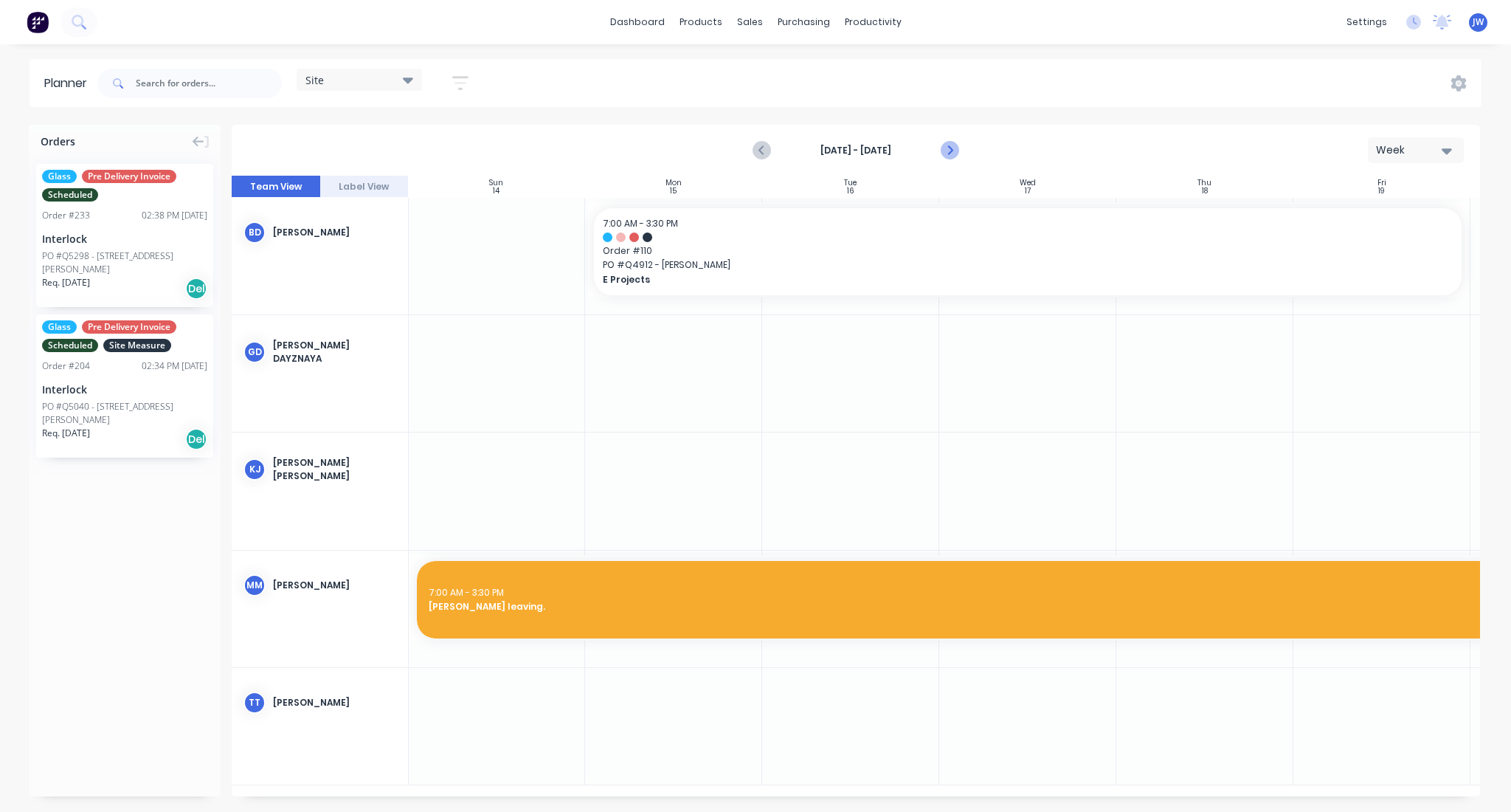
click at [949, 151] on icon "Next page" at bounding box center [949, 151] width 18 height 18
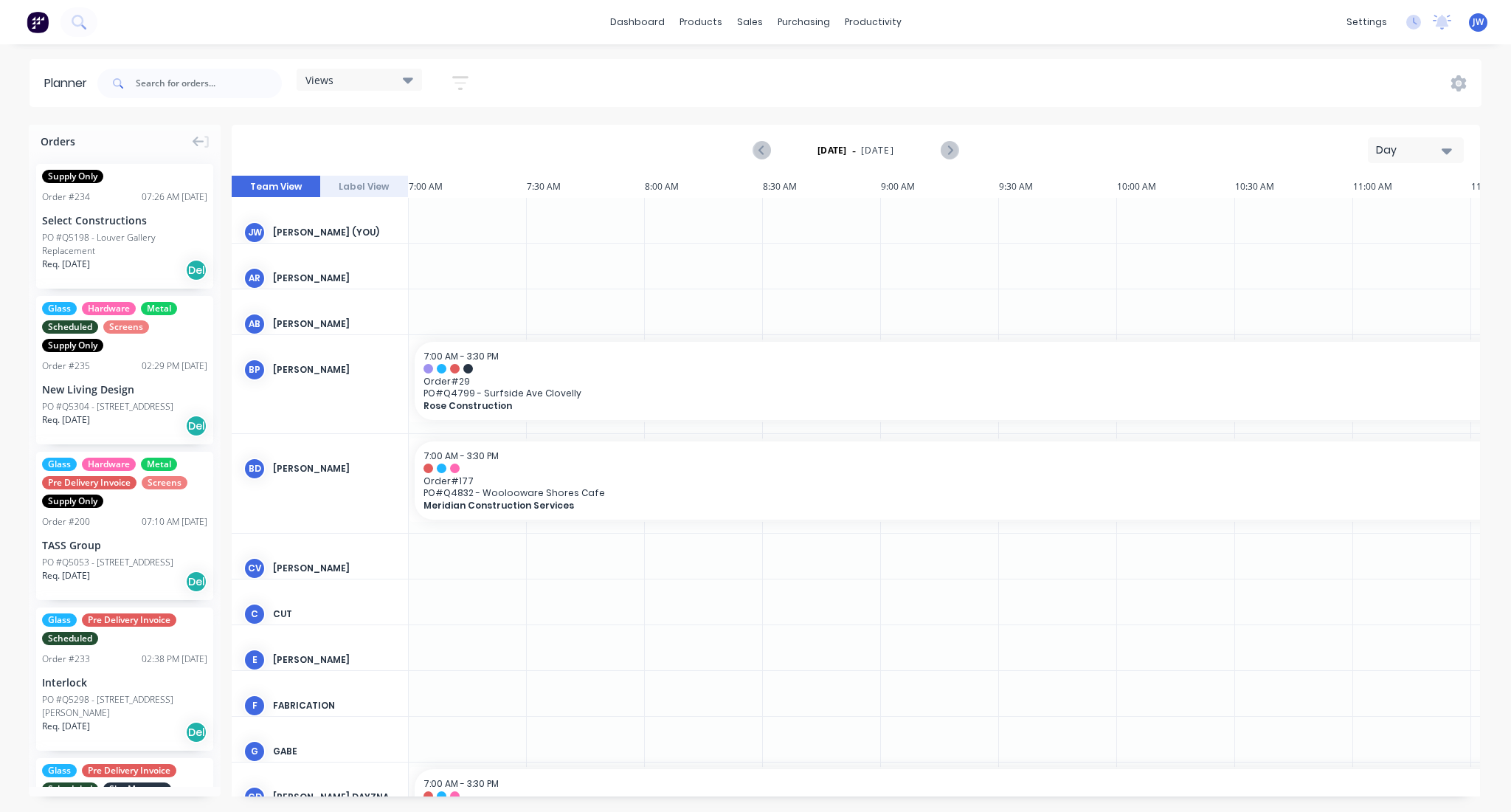
scroll to position [0, 237]
click at [408, 82] on icon at bounding box center [408, 80] width 11 height 6
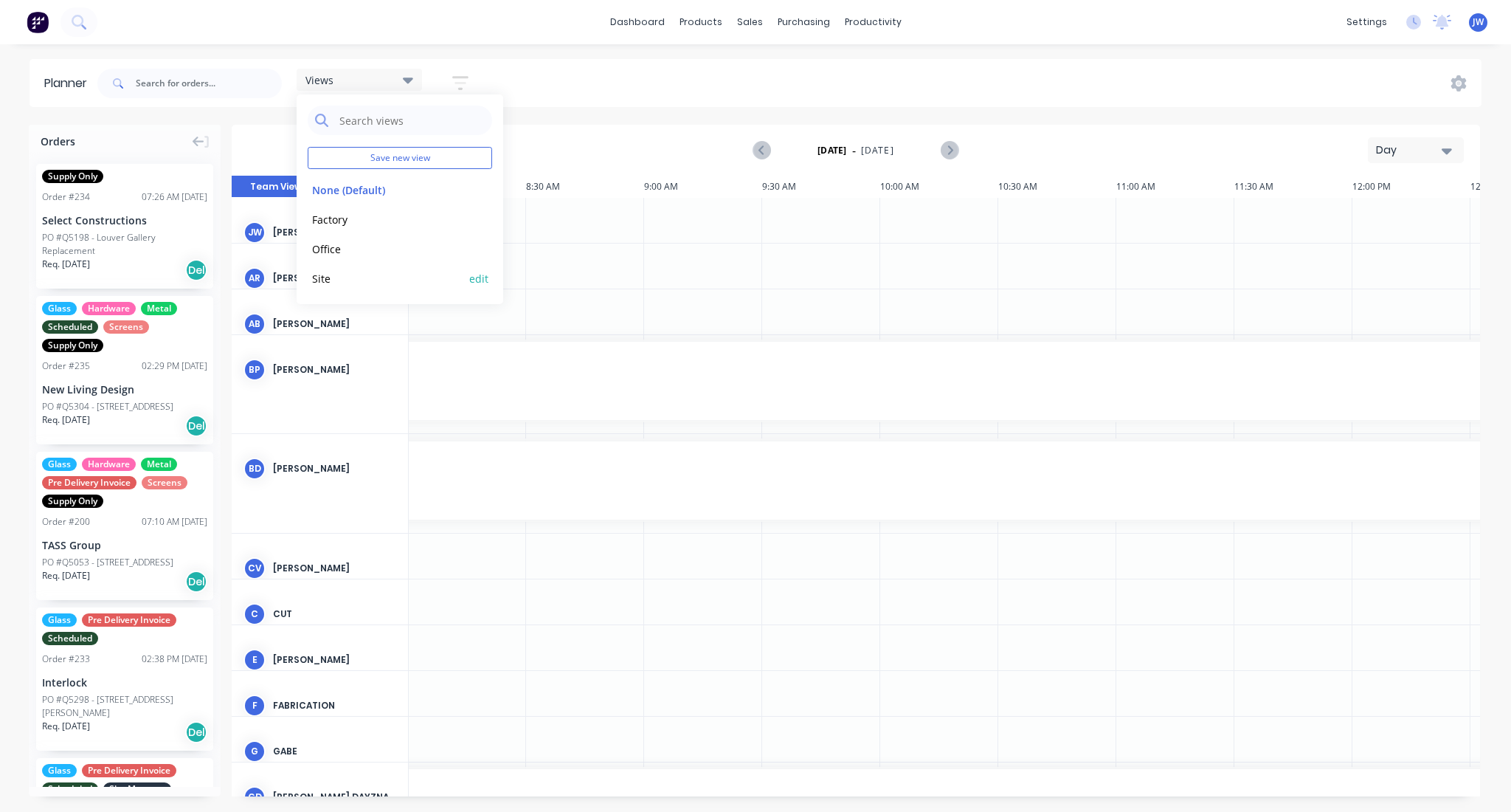
click at [322, 273] on button "Site" at bounding box center [386, 277] width 157 height 17
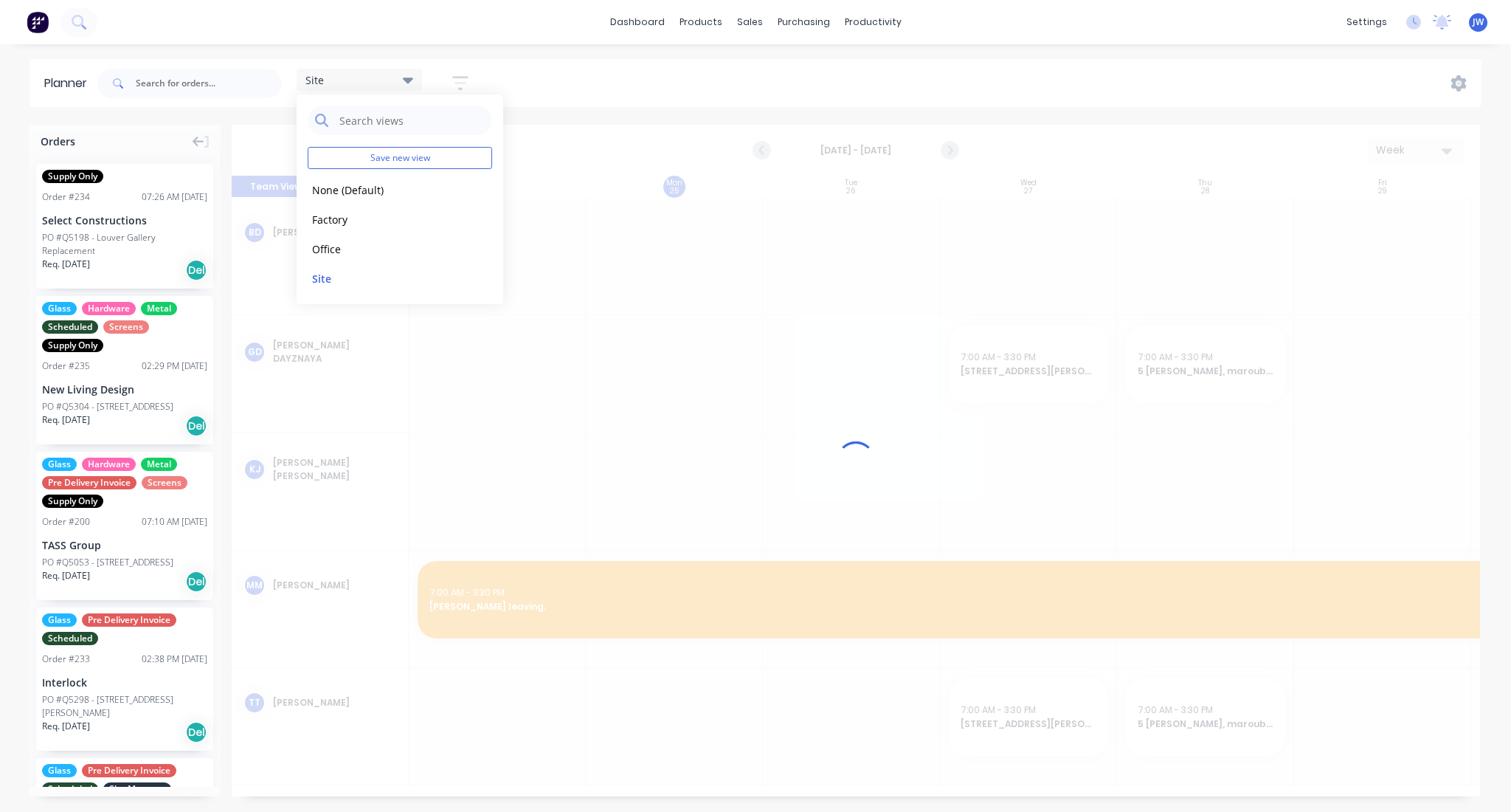
scroll to position [0, 1]
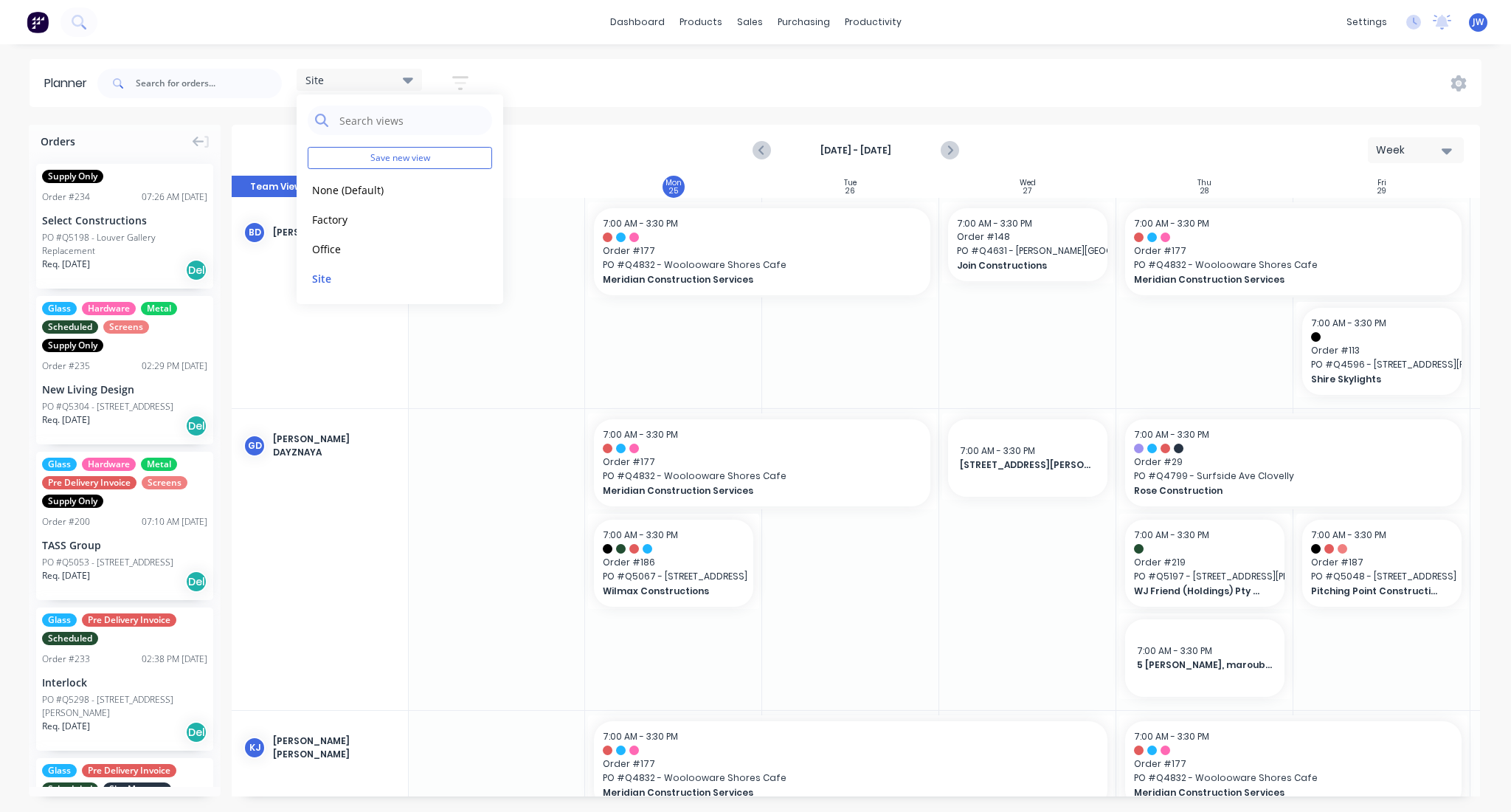
click at [628, 82] on div "Site Save new view None (Default) edit Factory edit Office edit Site edit Show/…" at bounding box center [787, 83] width 1387 height 44
